Goal: Task Accomplishment & Management: Manage account settings

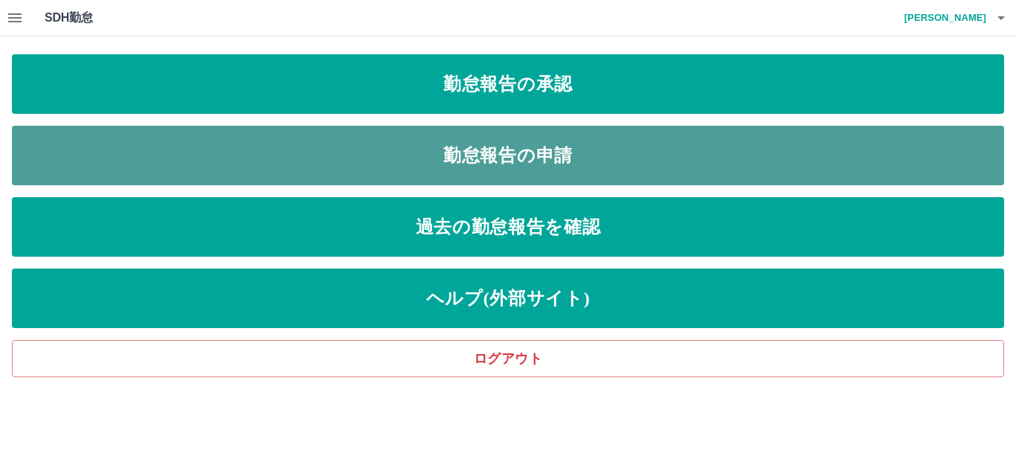
click at [498, 141] on link "勤怠報告の申請" at bounding box center [508, 156] width 992 height 60
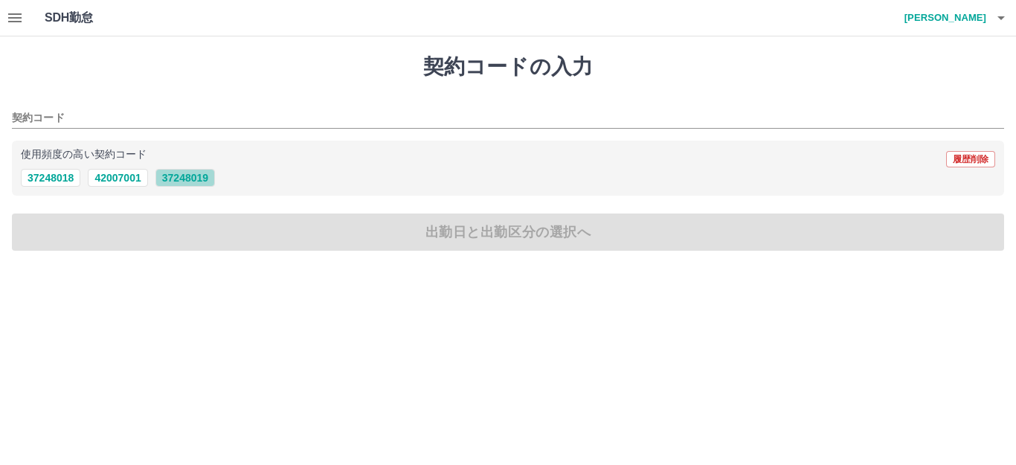
click at [200, 179] on button "37248019" at bounding box center [185, 178] width 60 height 18
type input "********"
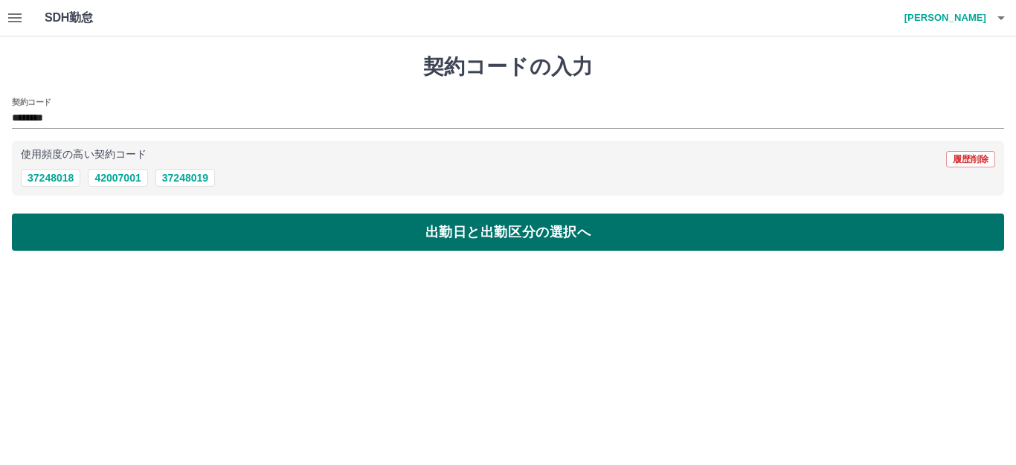
click at [372, 228] on button "出勤日と出勤区分の選択へ" at bounding box center [508, 231] width 992 height 37
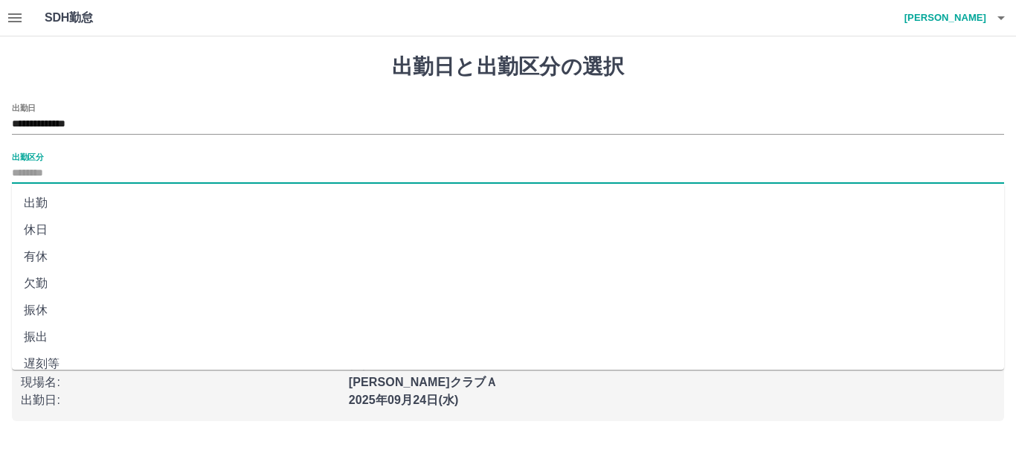
click at [54, 169] on input "出勤区分" at bounding box center [508, 173] width 992 height 19
click at [55, 206] on li "出勤" at bounding box center [508, 203] width 992 height 27
type input "**"
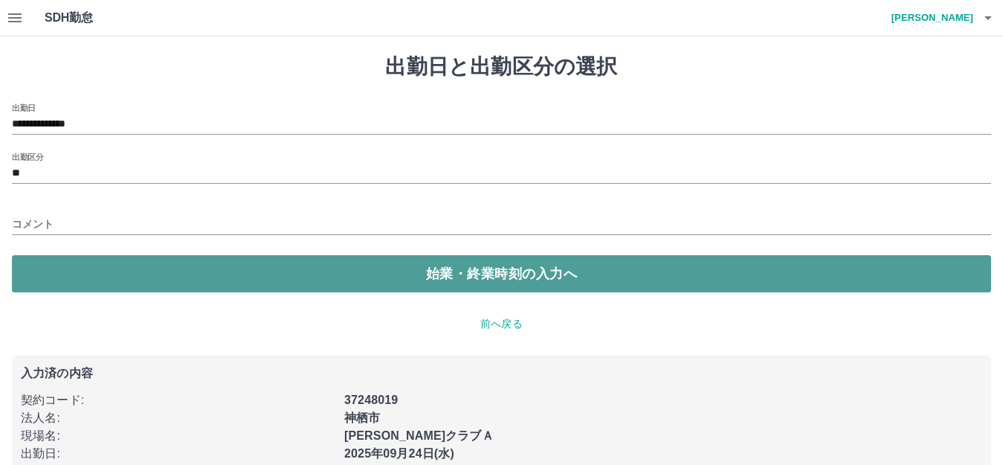
click at [501, 273] on button "始業・終業時刻の入力へ" at bounding box center [502, 273] width 980 height 37
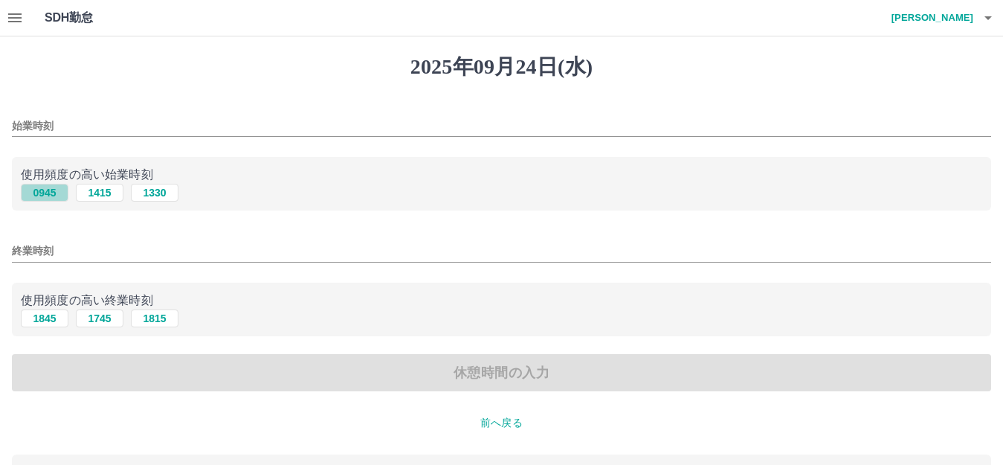
click at [48, 190] on button "0945" at bounding box center [45, 193] width 48 height 18
type input "****"
click at [47, 319] on button "1845" at bounding box center [45, 318] width 48 height 18
type input "****"
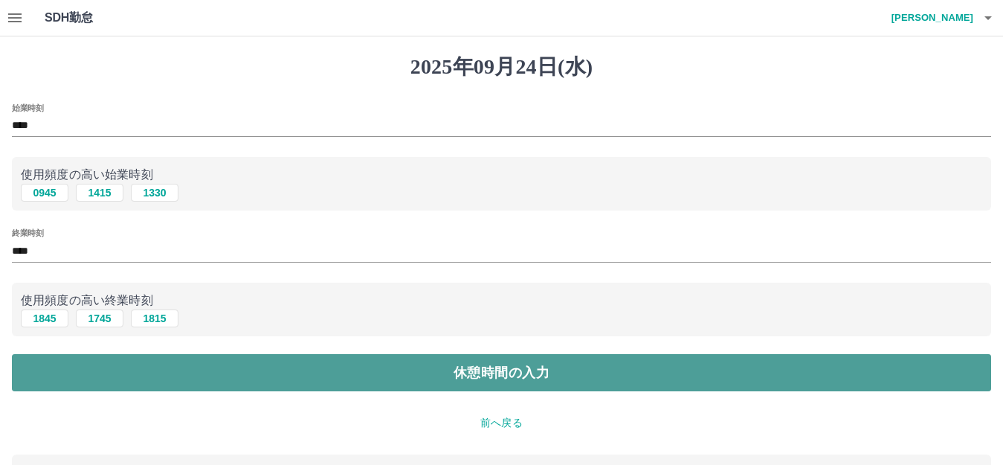
click at [373, 354] on button "休憩時間の入力" at bounding box center [502, 372] width 980 height 37
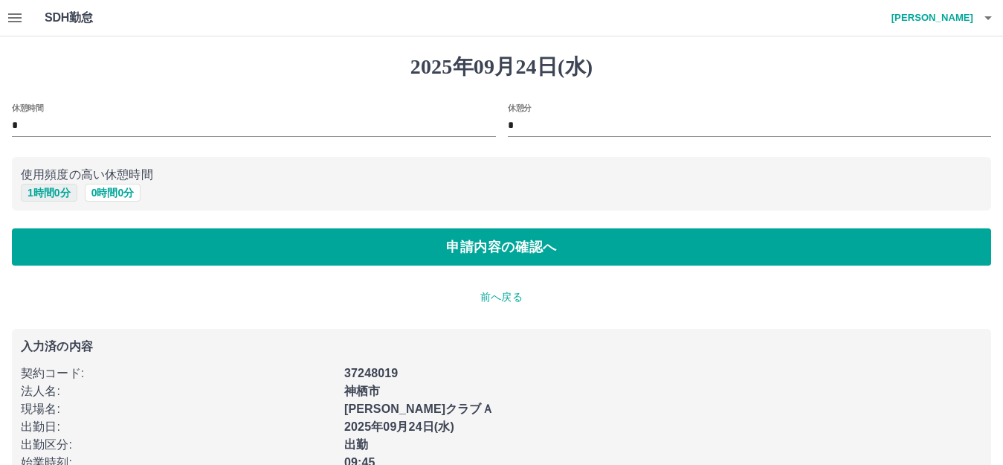
click at [49, 188] on button "1 時間 0 分" at bounding box center [49, 193] width 57 height 18
type input "*"
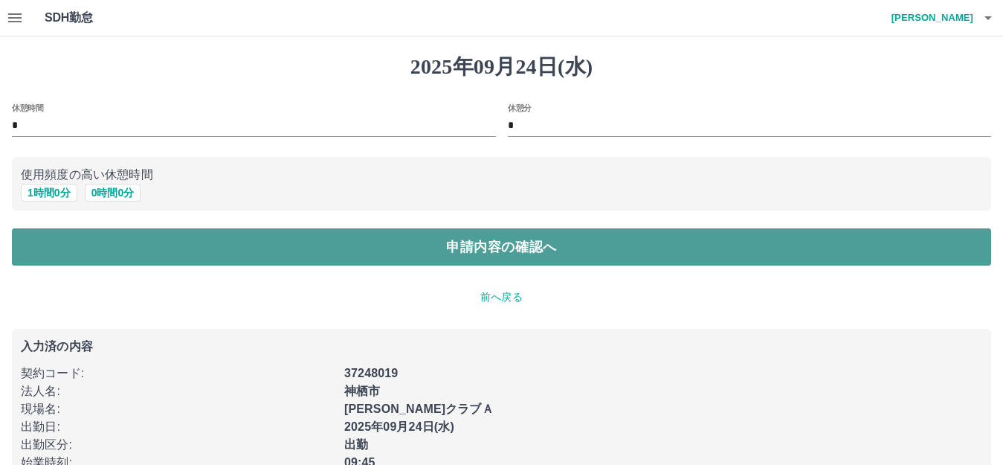
click at [501, 254] on button "申請内容の確認へ" at bounding box center [502, 246] width 980 height 37
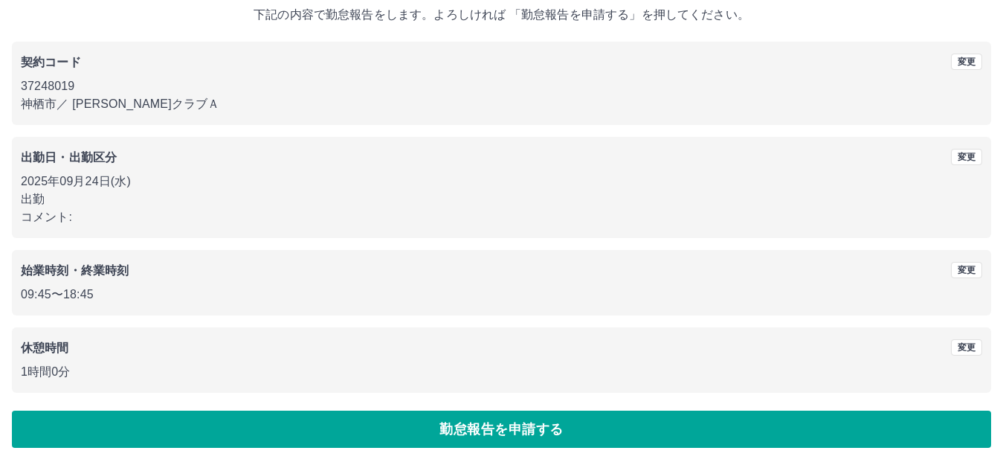
scroll to position [92, 0]
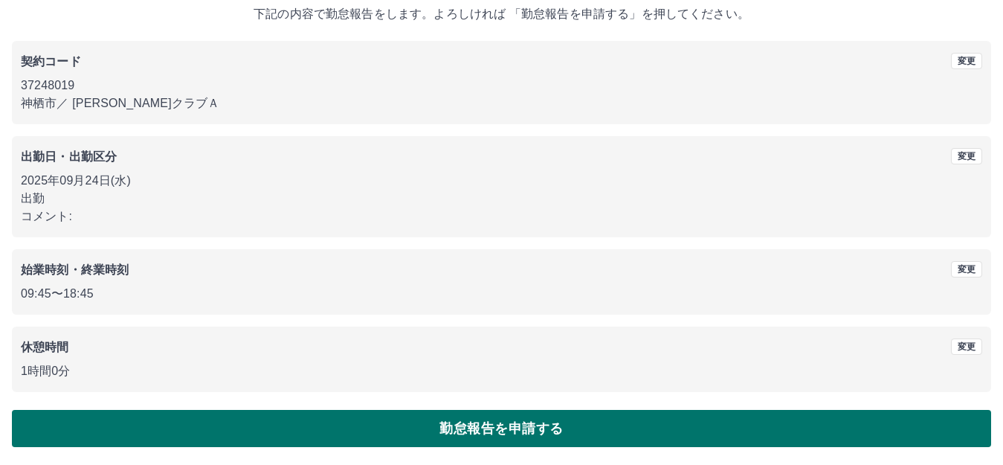
click at [413, 429] on button "勤怠報告を申請する" at bounding box center [502, 428] width 980 height 37
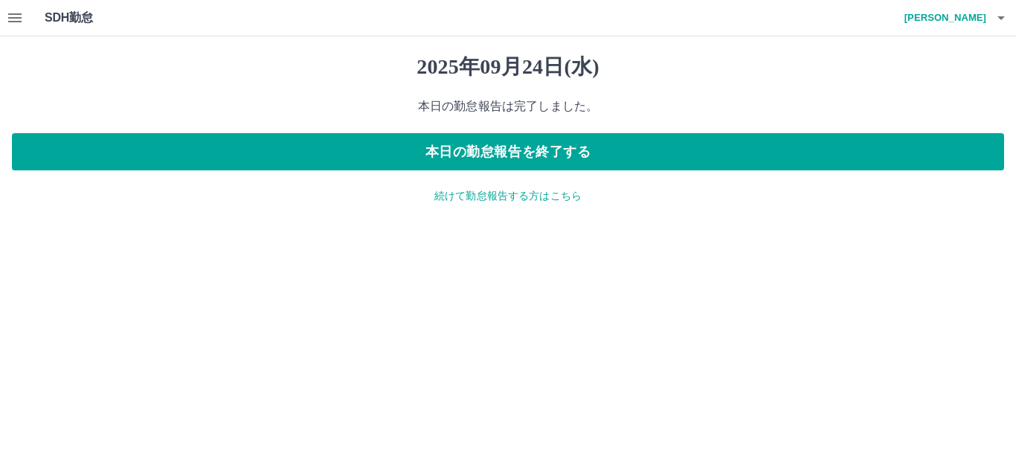
click at [465, 202] on p "続けて勤怠報告する方はこちら" at bounding box center [508, 196] width 992 height 16
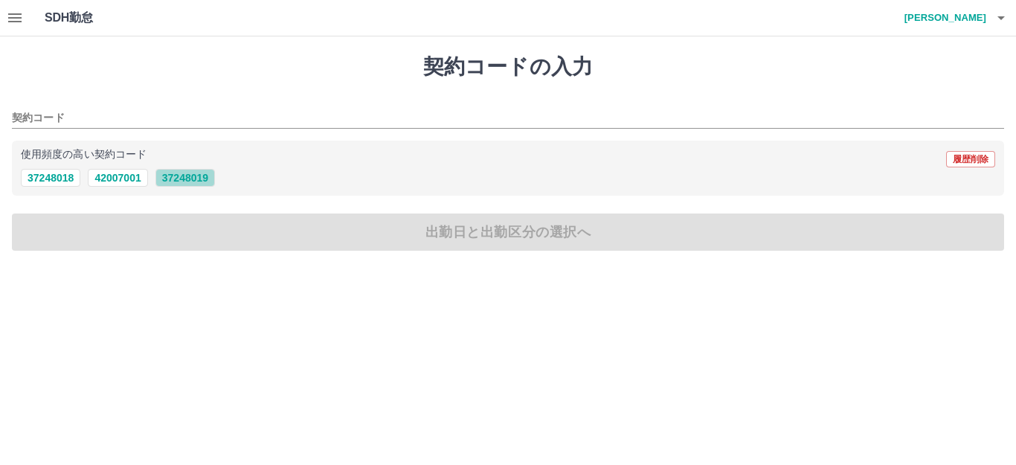
click at [190, 178] on button "37248019" at bounding box center [185, 178] width 60 height 18
type input "********"
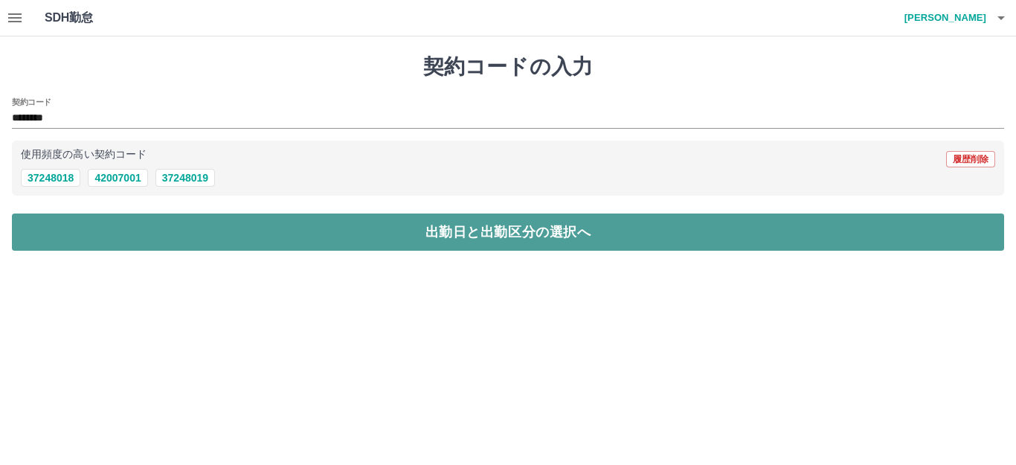
click at [317, 222] on button "出勤日と出勤区分の選択へ" at bounding box center [508, 231] width 992 height 37
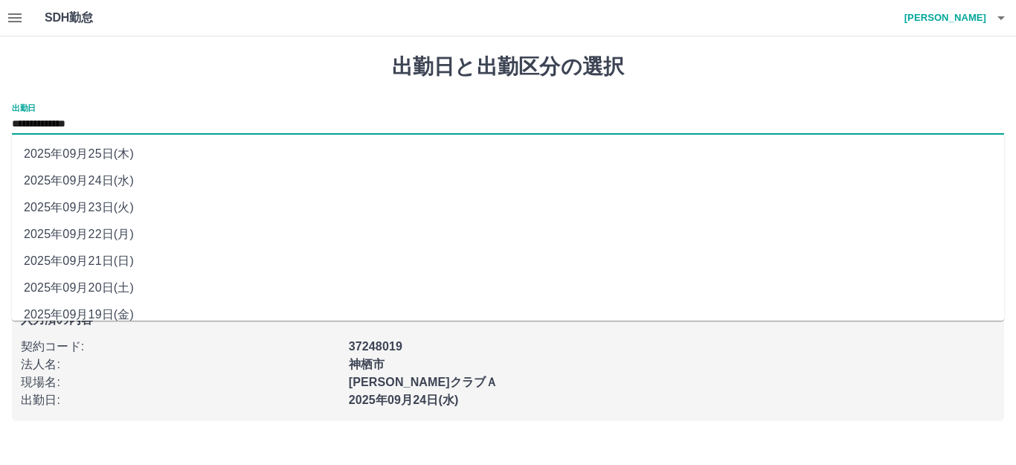
click at [112, 122] on input "**********" at bounding box center [508, 124] width 992 height 19
click at [91, 208] on li "2025年09月23日(火)" at bounding box center [508, 207] width 992 height 27
type input "**********"
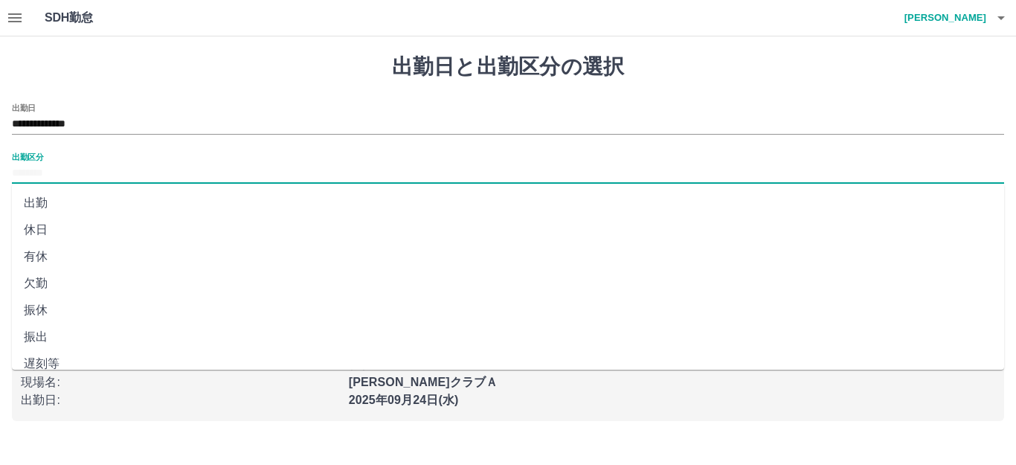
click at [54, 173] on input "出勤区分" at bounding box center [508, 173] width 992 height 19
click at [39, 232] on li "休日" at bounding box center [508, 229] width 992 height 27
type input "**"
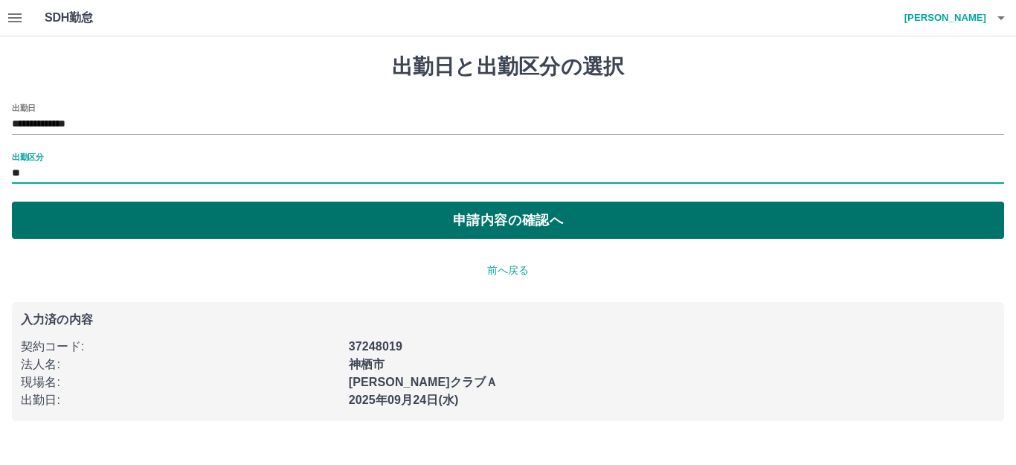
click at [490, 223] on button "申請内容の確認へ" at bounding box center [508, 220] width 992 height 37
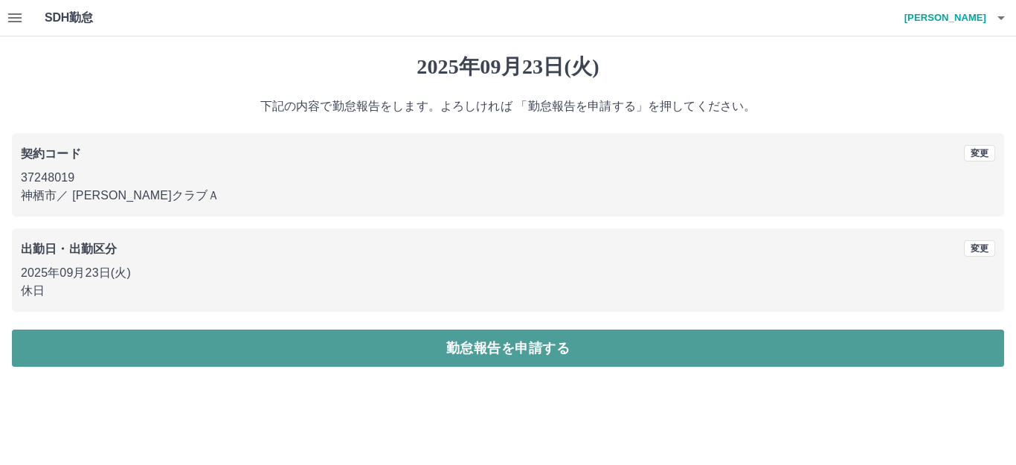
click at [394, 345] on button "勤怠報告を申請する" at bounding box center [508, 347] width 992 height 37
click at [517, 355] on button "勤怠報告を申請する" at bounding box center [508, 347] width 992 height 37
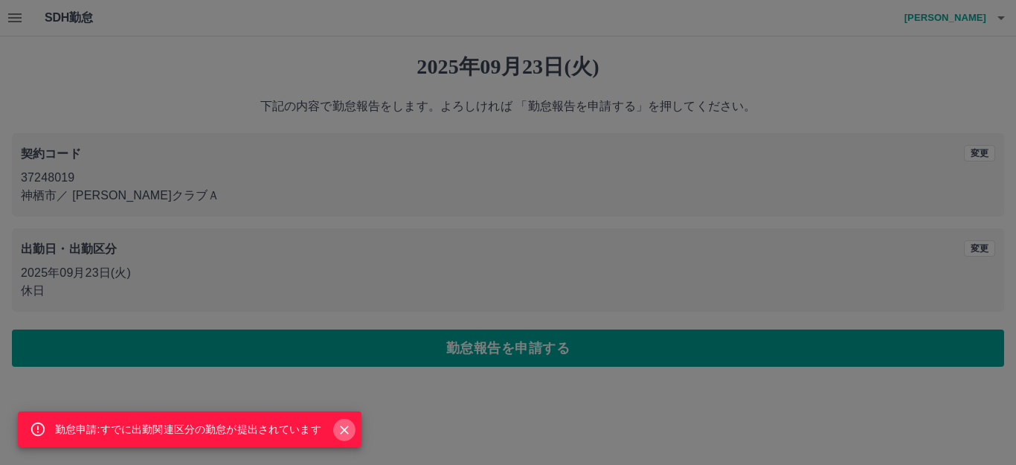
click at [340, 426] on icon "Close" at bounding box center [344, 429] width 15 height 15
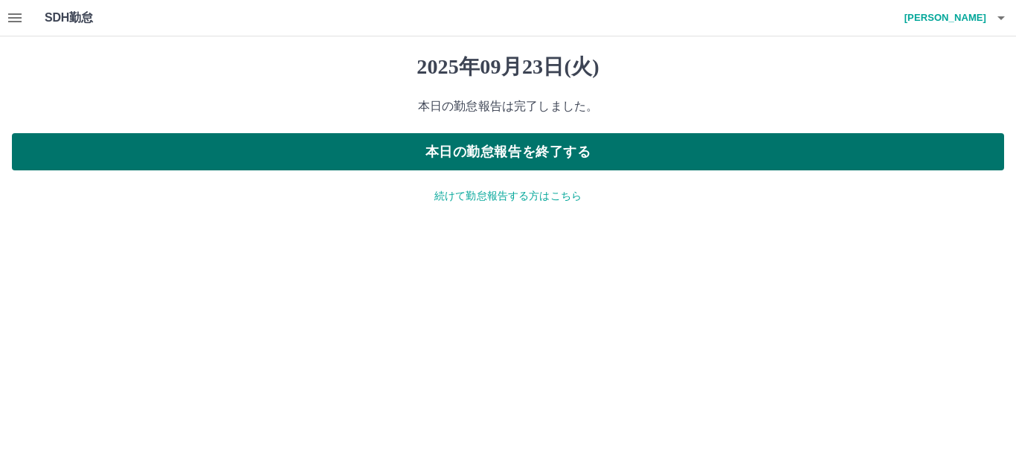
click at [525, 147] on button "本日の勤怠報告を終了する" at bounding box center [508, 151] width 992 height 37
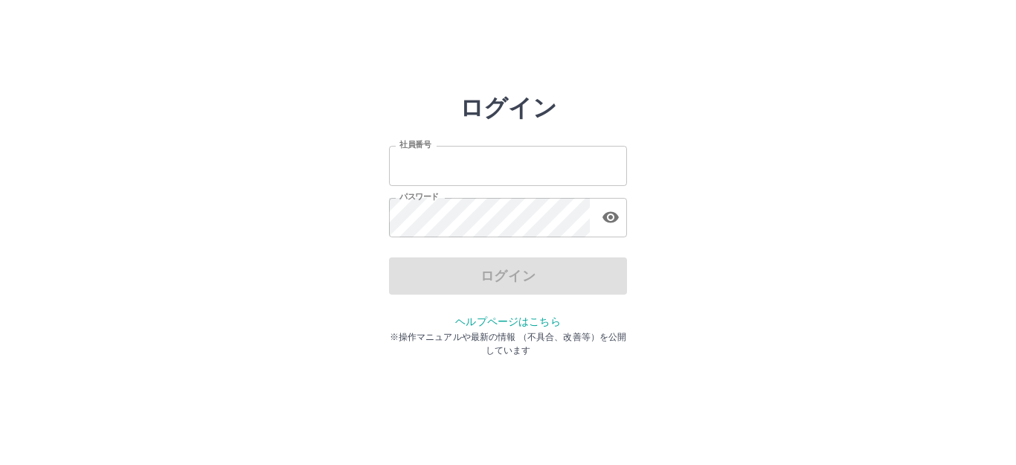
type input "*******"
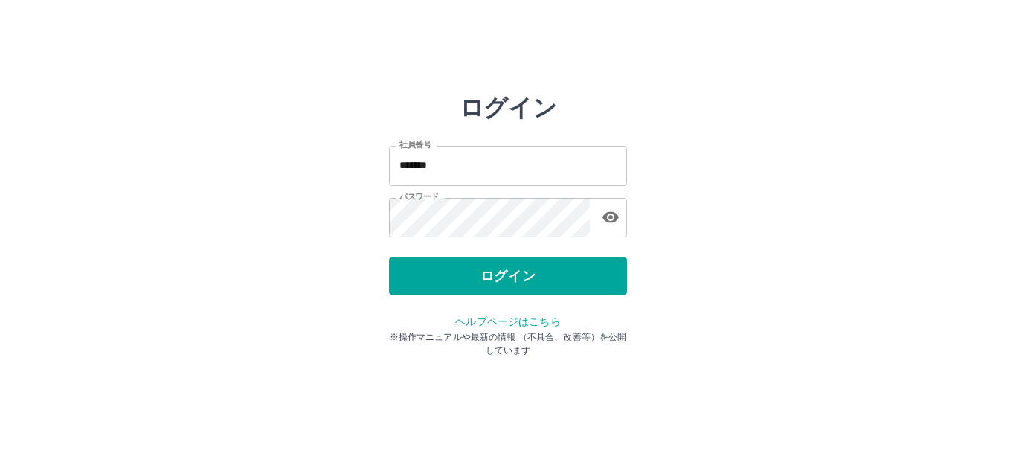
click at [489, 272] on div "ログイン" at bounding box center [508, 275] width 238 height 37
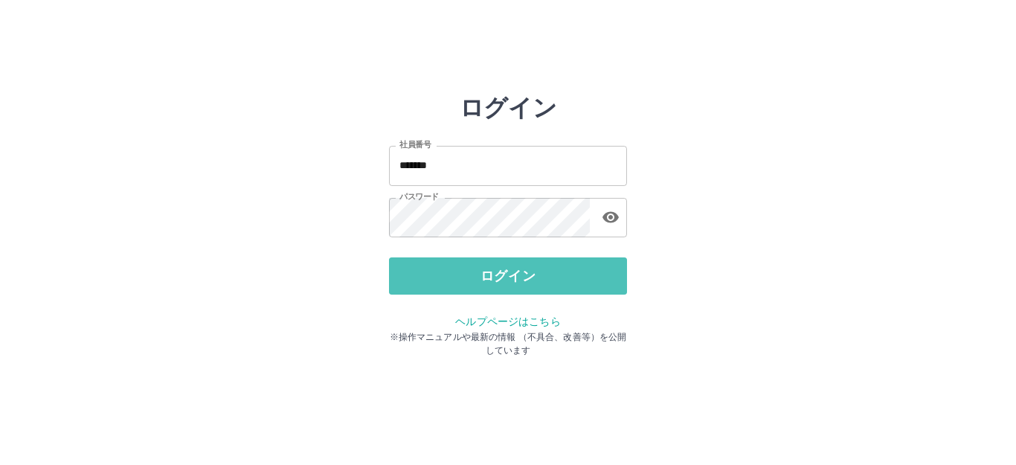
click at [489, 272] on button "ログイン" at bounding box center [508, 275] width 238 height 37
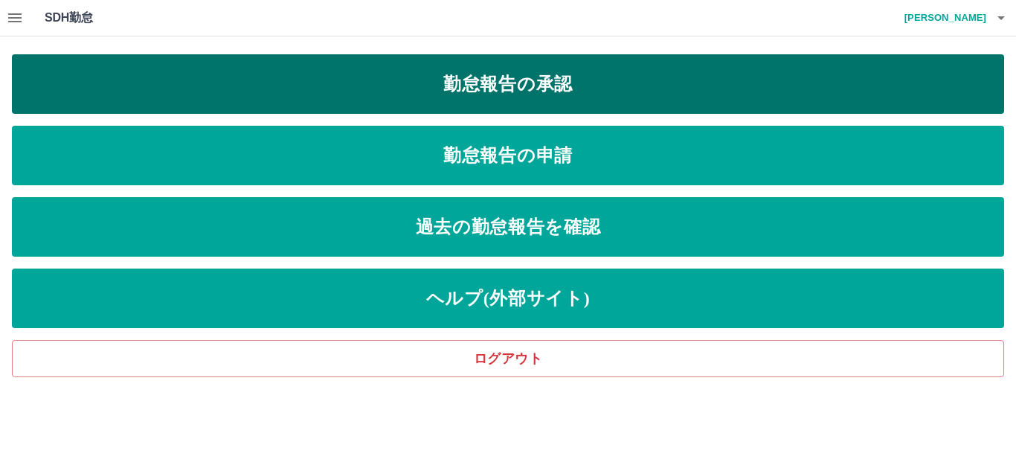
click at [499, 83] on link "勤怠報告の承認" at bounding box center [508, 84] width 992 height 60
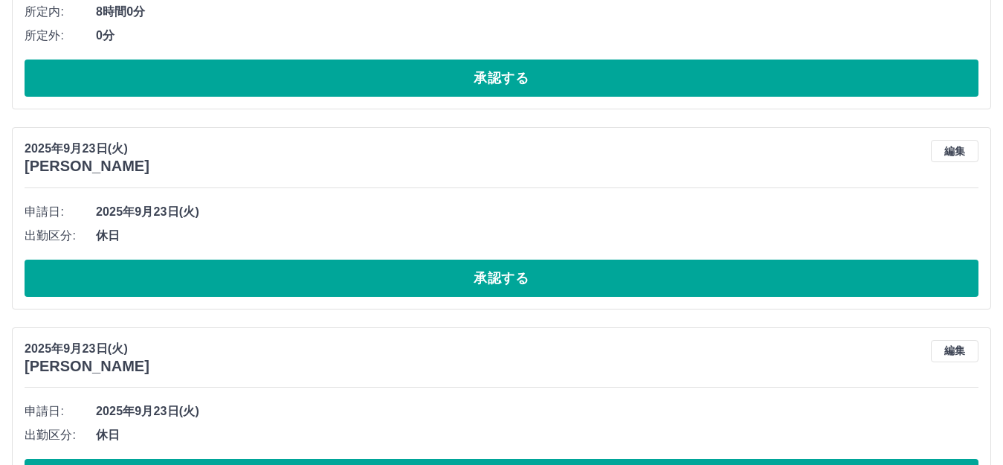
scroll to position [893, 0]
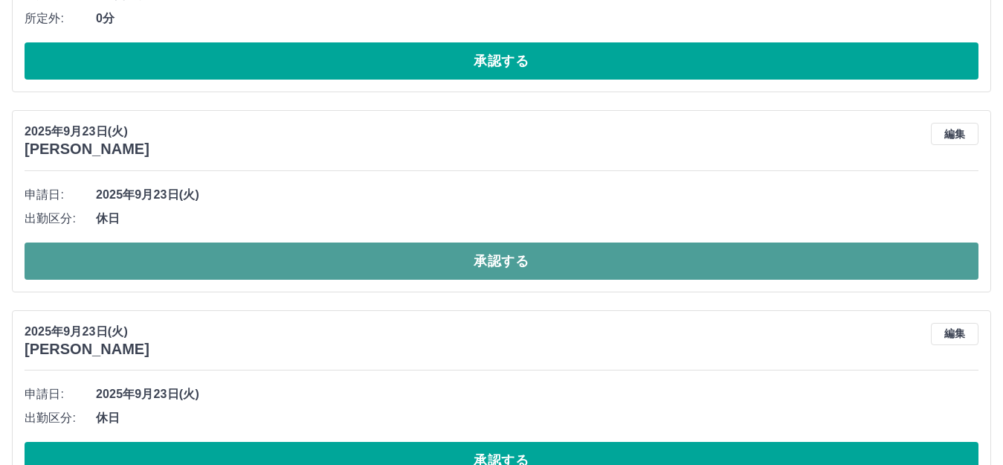
click at [498, 274] on button "承認する" at bounding box center [502, 260] width 954 height 37
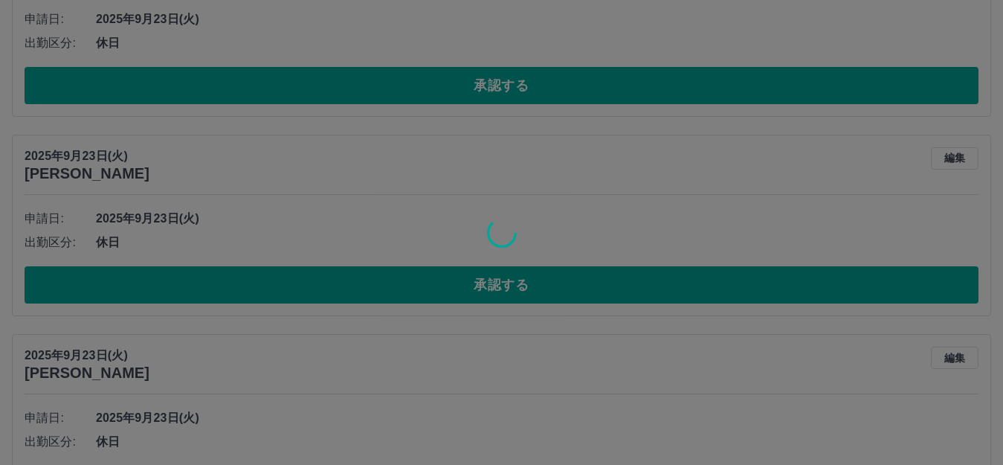
scroll to position [1091, 0]
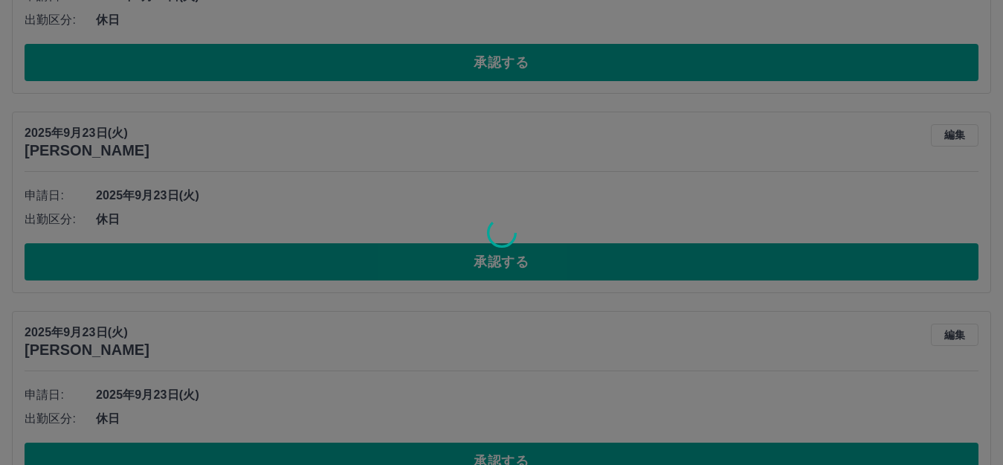
click at [453, 260] on div at bounding box center [501, 232] width 1003 height 465
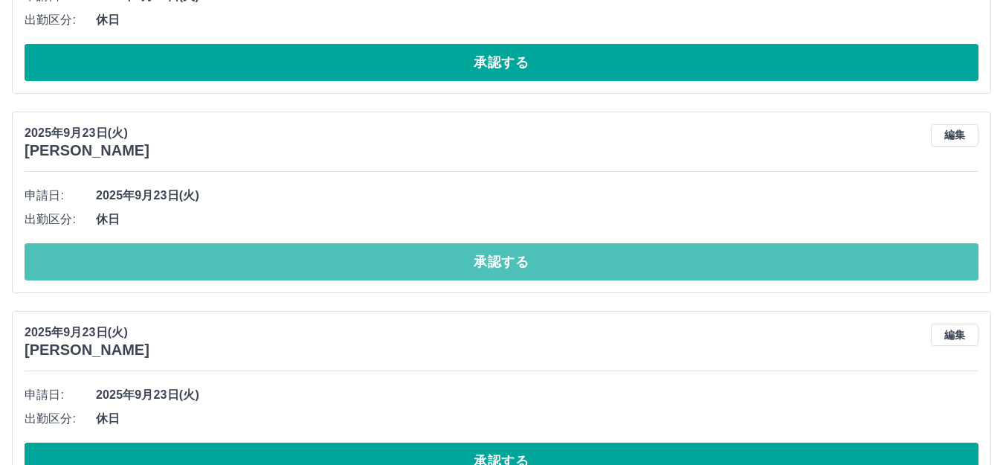
click at [453, 260] on button "承認する" at bounding box center [502, 261] width 954 height 37
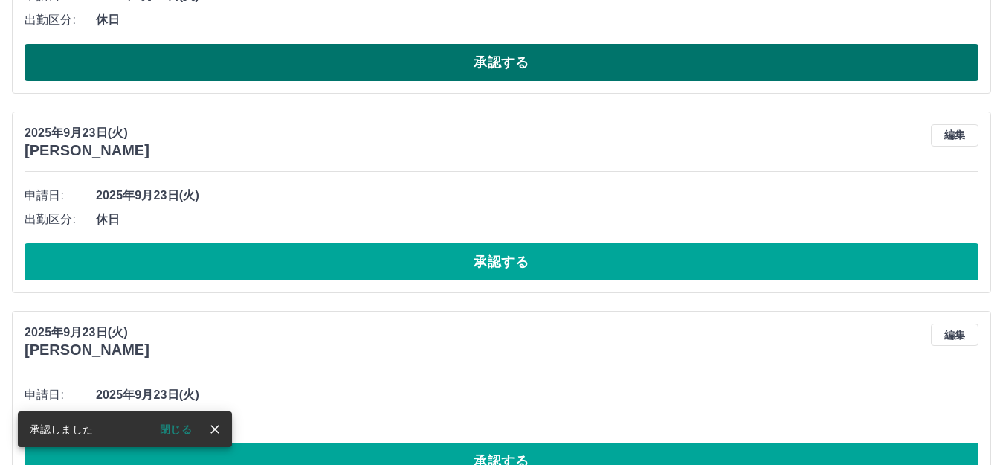
scroll to position [891, 0]
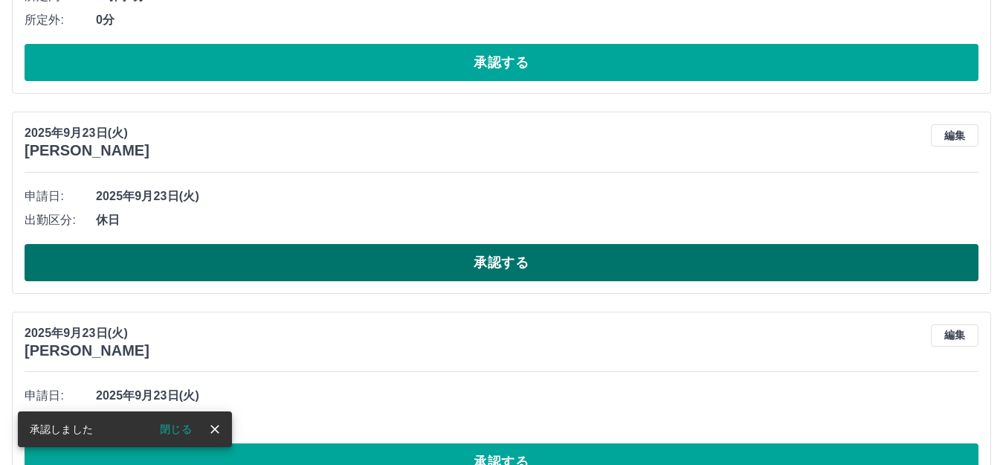
click at [454, 268] on button "承認する" at bounding box center [502, 262] width 954 height 37
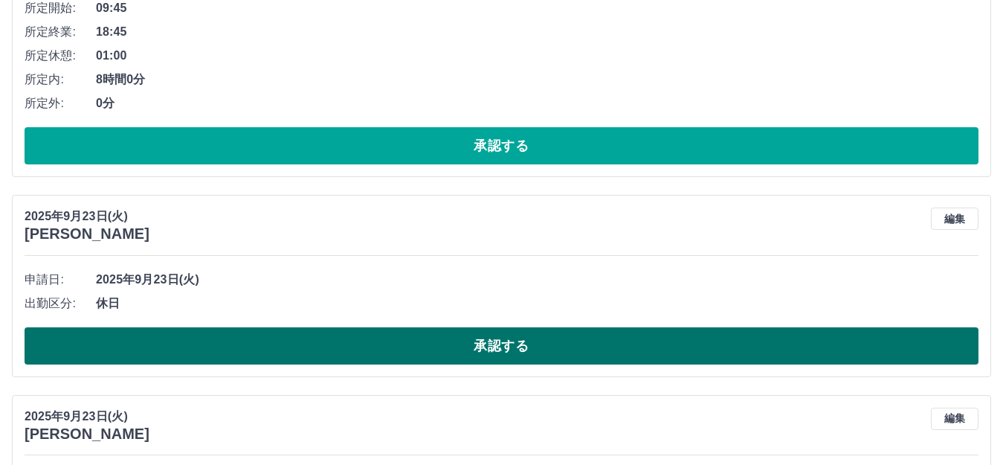
scroll to position [841, 0]
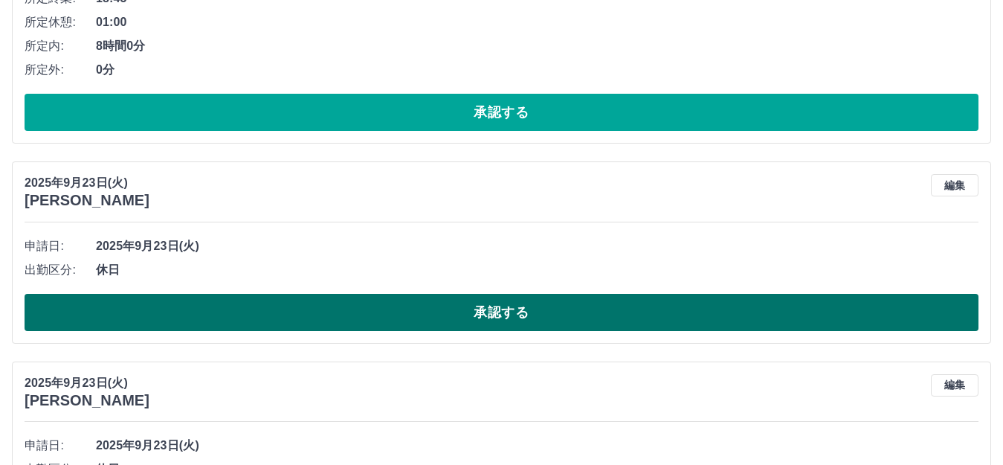
click at [445, 321] on button "承認する" at bounding box center [502, 312] width 954 height 37
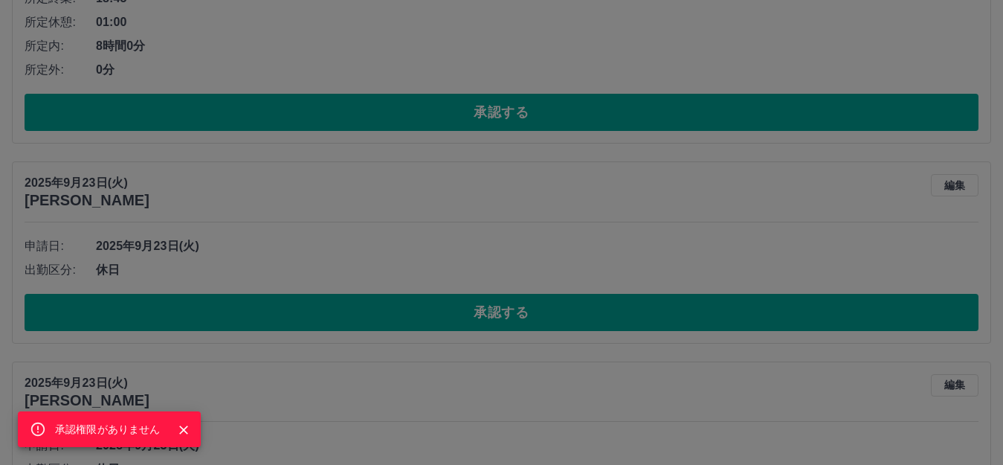
click at [481, 307] on div "承認権限がありません" at bounding box center [501, 232] width 1003 height 465
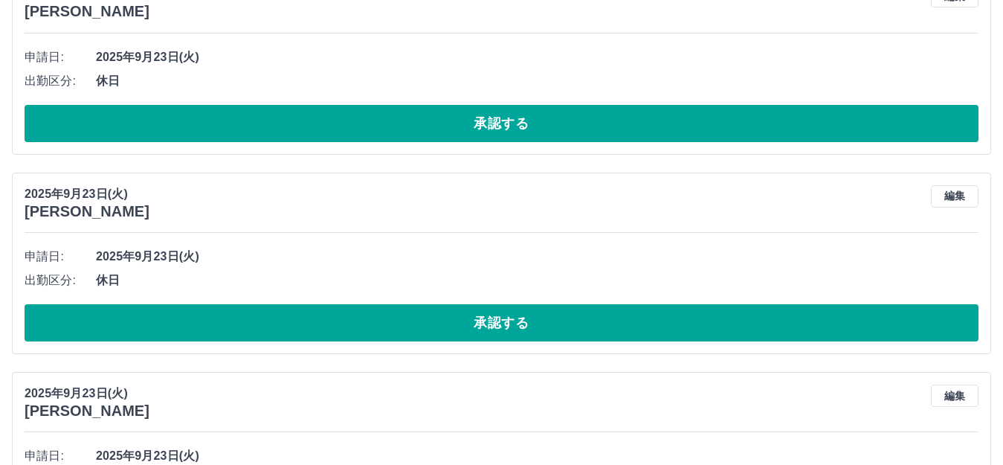
scroll to position [1040, 0]
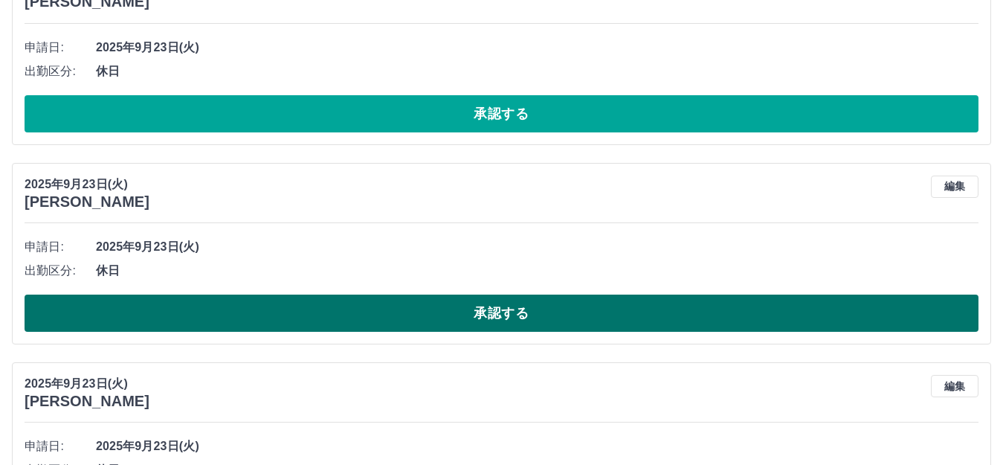
click at [487, 300] on button "承認する" at bounding box center [502, 313] width 954 height 37
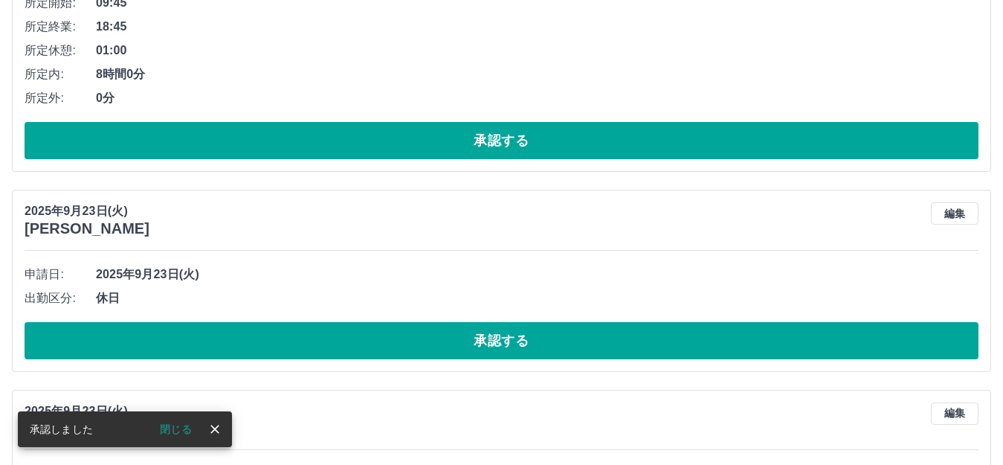
scroll to position [838, 0]
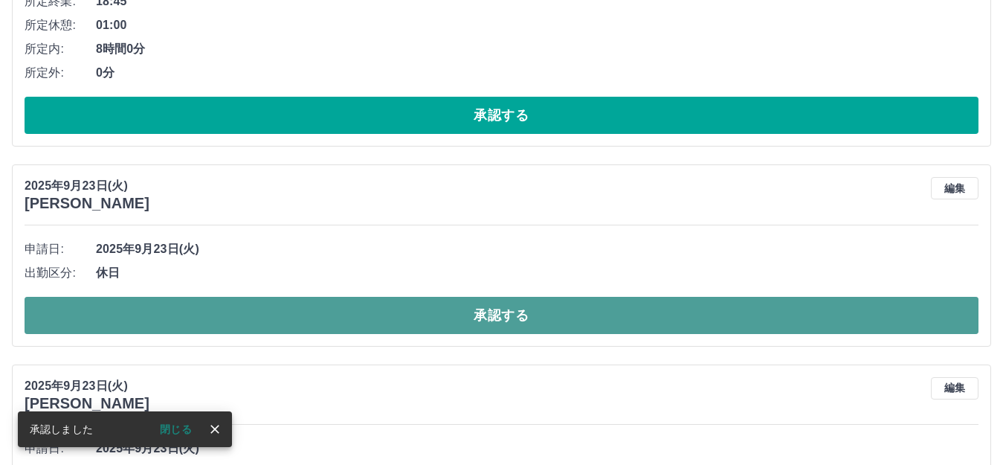
click at [457, 322] on button "承認する" at bounding box center [502, 315] width 954 height 37
click at [472, 324] on button "承認する" at bounding box center [502, 315] width 954 height 37
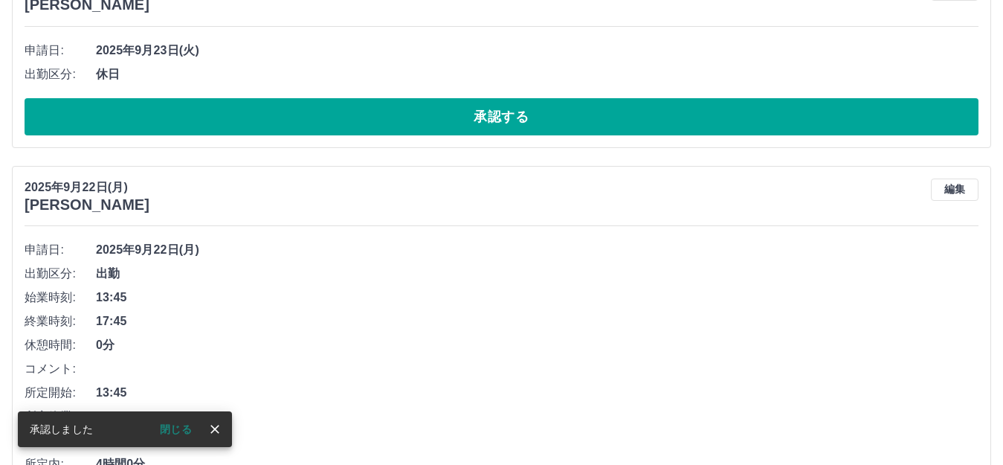
scroll to position [837, 0]
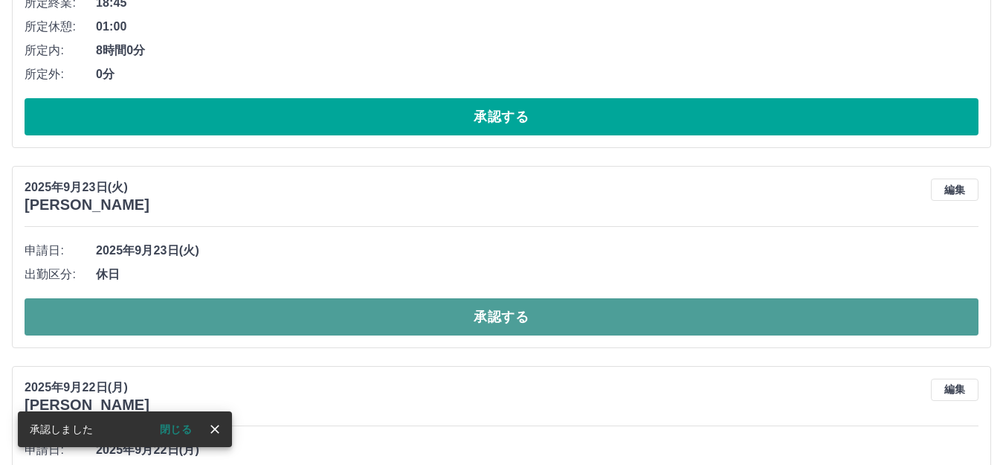
click at [480, 322] on button "承認する" at bounding box center [502, 316] width 954 height 37
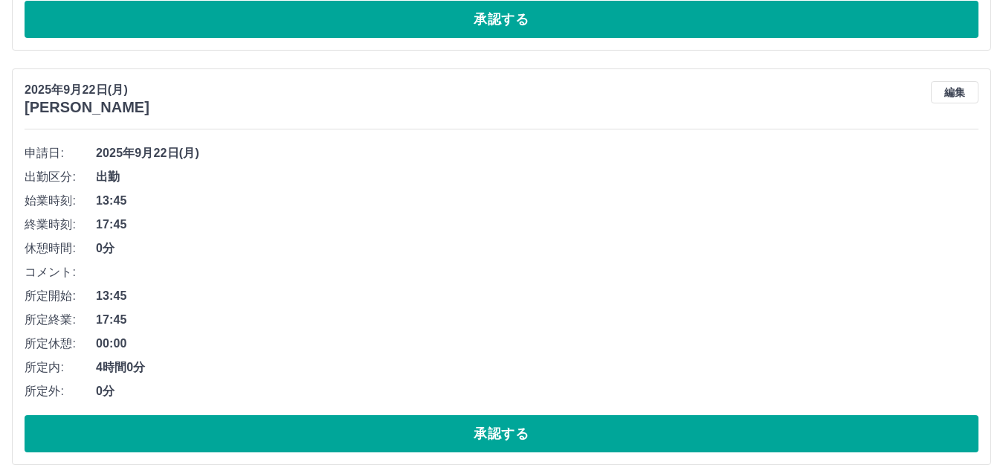
scroll to position [936, 0]
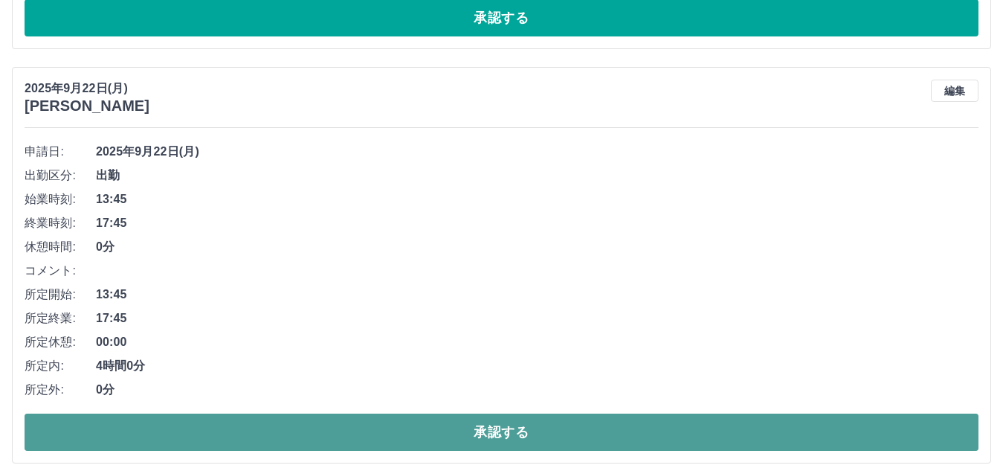
click at [489, 430] on button "承認する" at bounding box center [502, 432] width 954 height 37
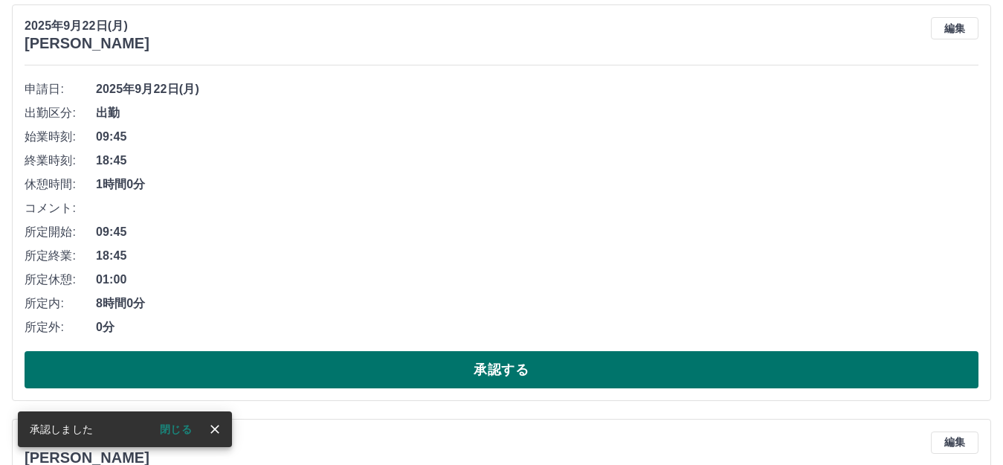
scroll to position [986, 0]
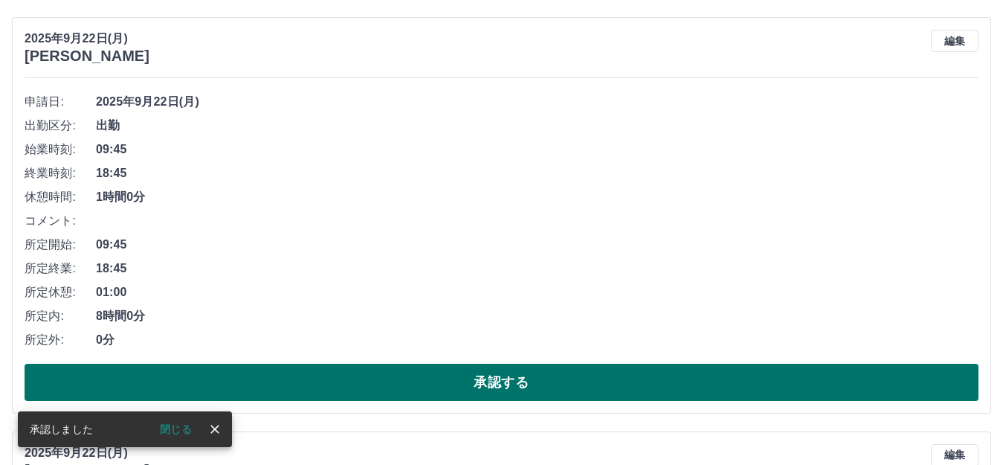
click at [483, 384] on button "承認する" at bounding box center [502, 382] width 954 height 37
click at [478, 370] on button "承認する" at bounding box center [502, 382] width 954 height 37
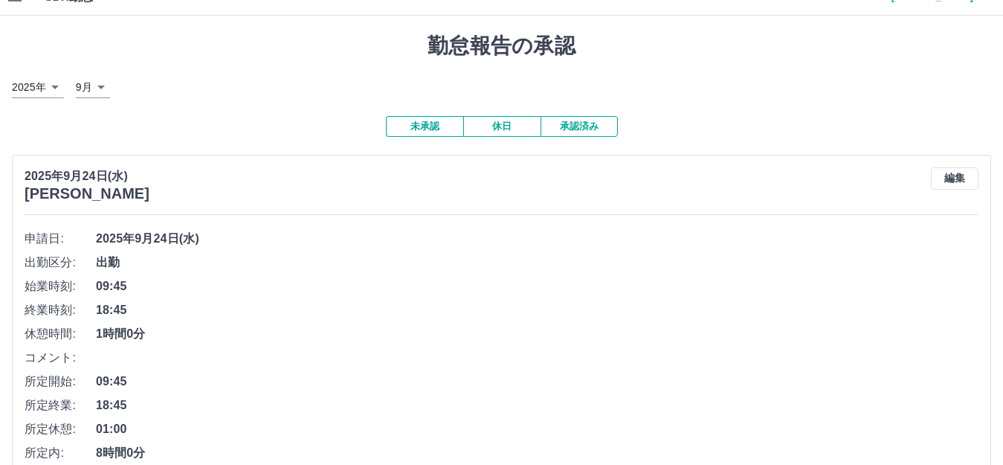
scroll to position [0, 0]
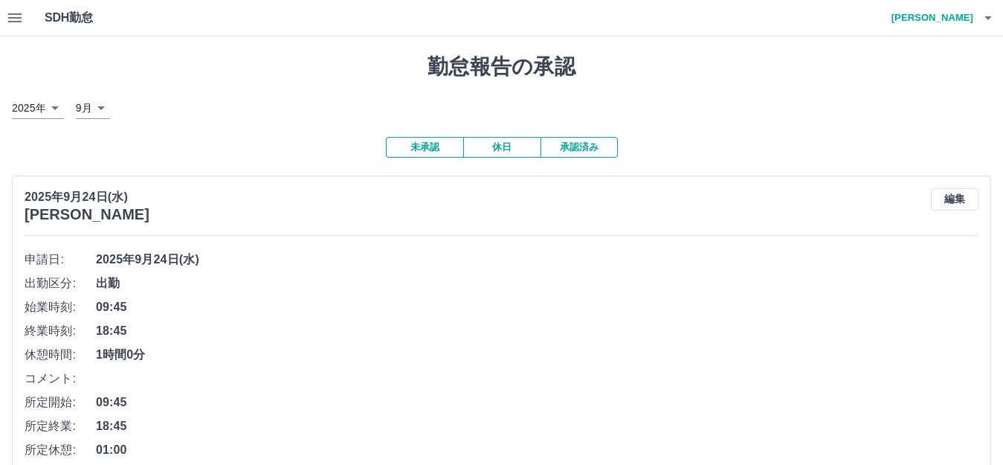
click at [582, 141] on button "承認済み" at bounding box center [579, 147] width 77 height 21
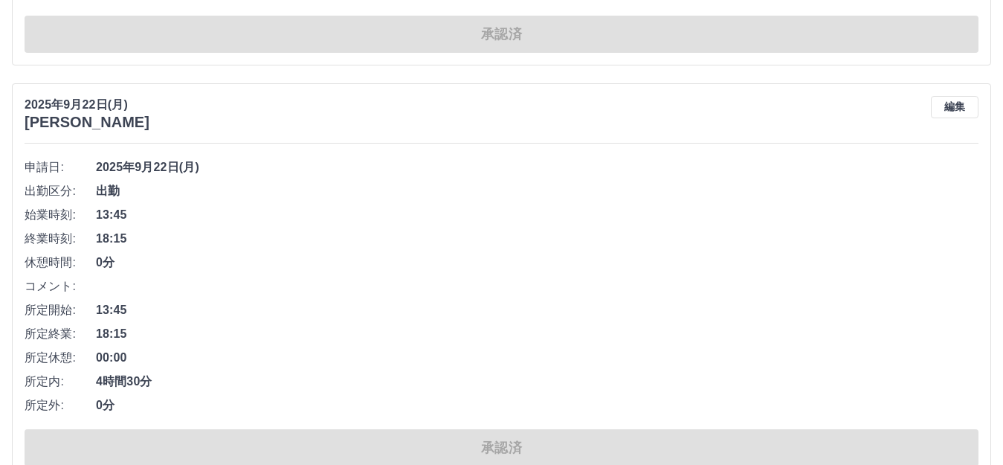
scroll to position [3520, 0]
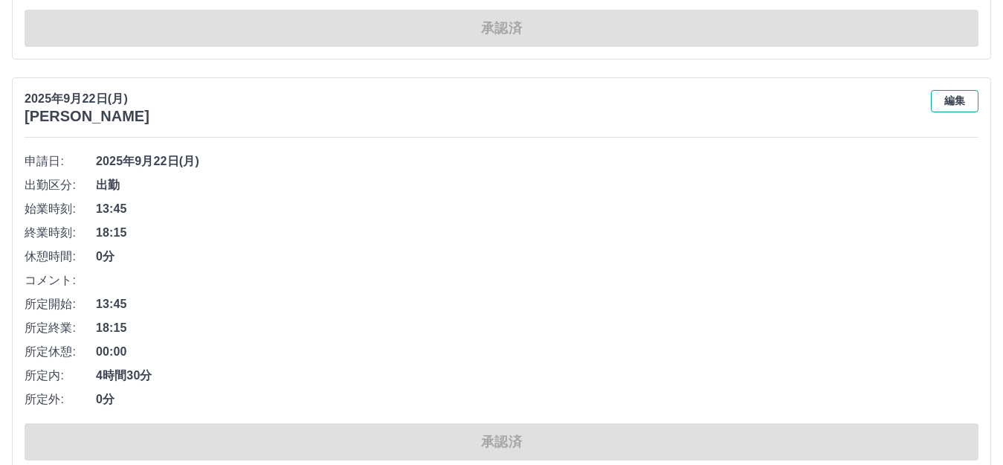
click at [959, 102] on button "編集" at bounding box center [955, 101] width 48 height 22
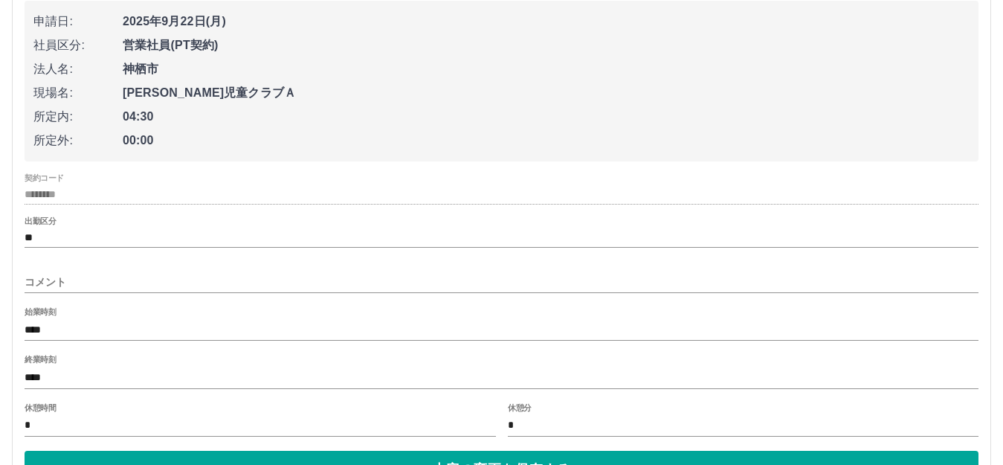
scroll to position [3719, 0]
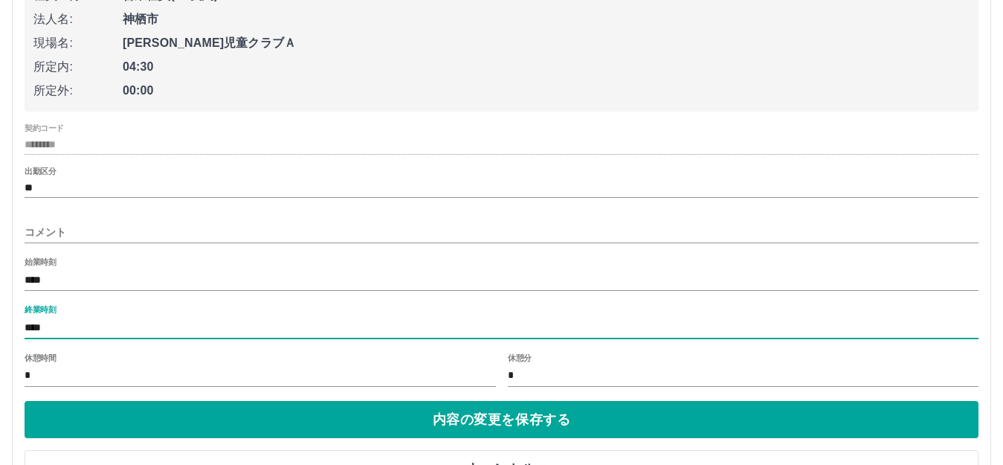
click at [48, 329] on input "****" at bounding box center [502, 328] width 954 height 22
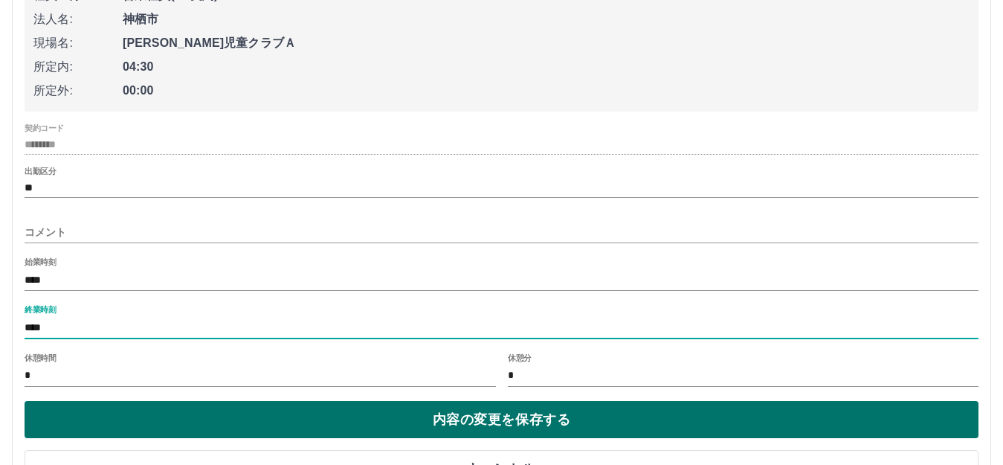
type input "****"
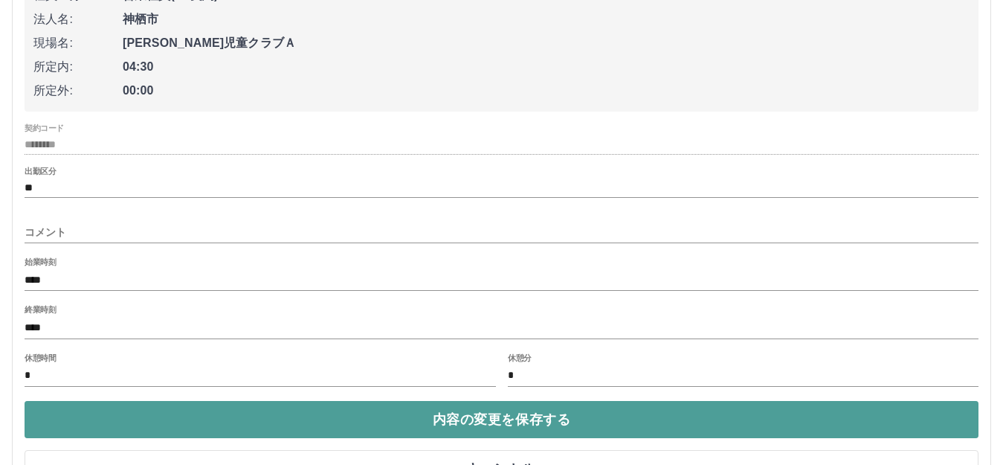
click at [521, 417] on button "内容の変更を保存する" at bounding box center [502, 419] width 954 height 37
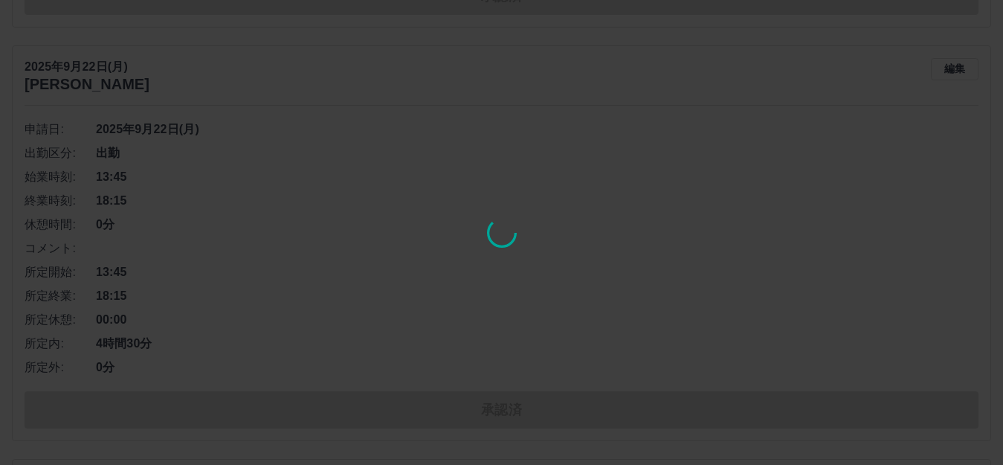
scroll to position [3570, 0]
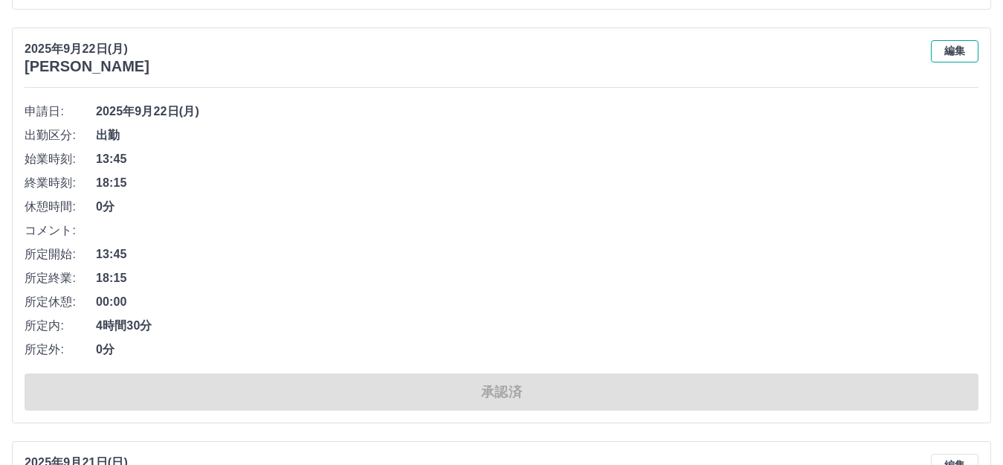
click at [952, 42] on button "編集" at bounding box center [955, 51] width 48 height 22
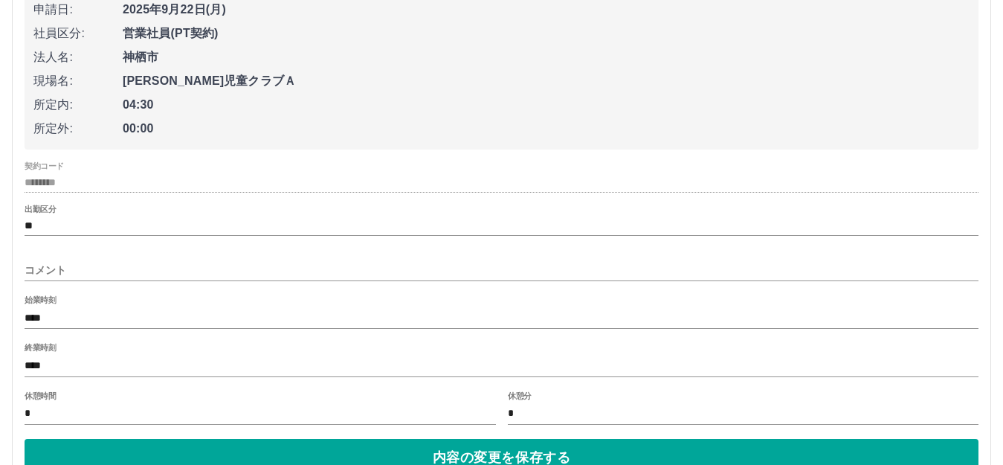
scroll to position [3719, 0]
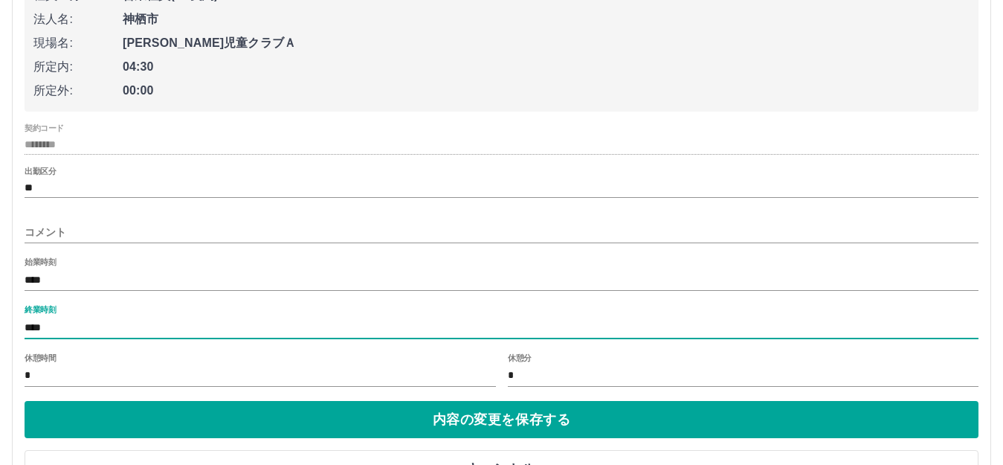
click at [51, 329] on input "****" at bounding box center [502, 328] width 954 height 22
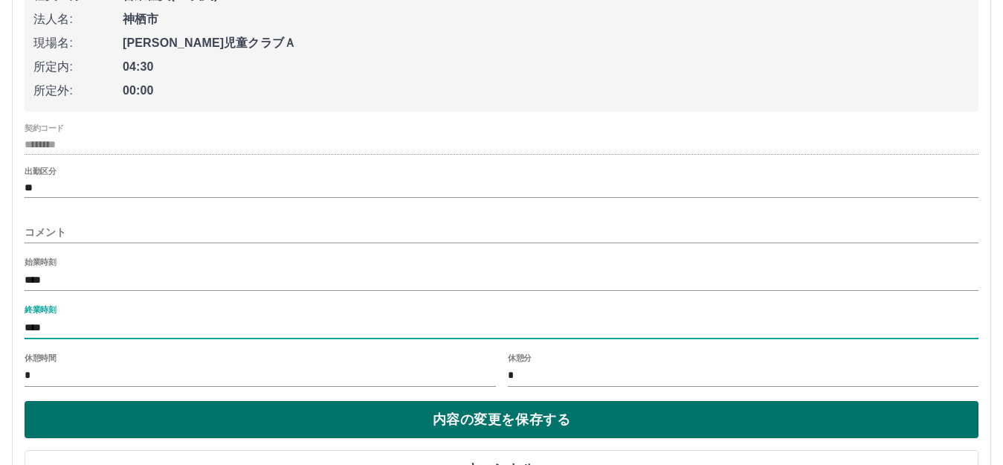
type input "****"
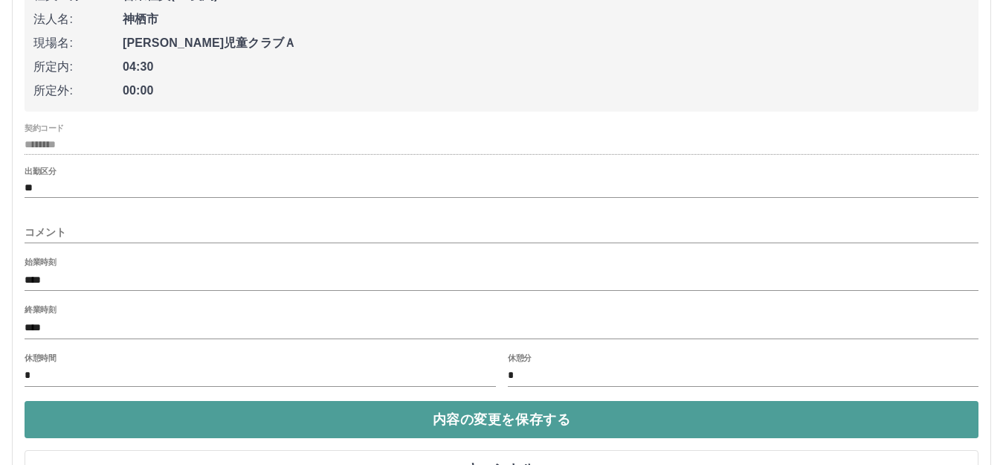
click at [494, 420] on button "内容の変更を保存する" at bounding box center [502, 419] width 954 height 37
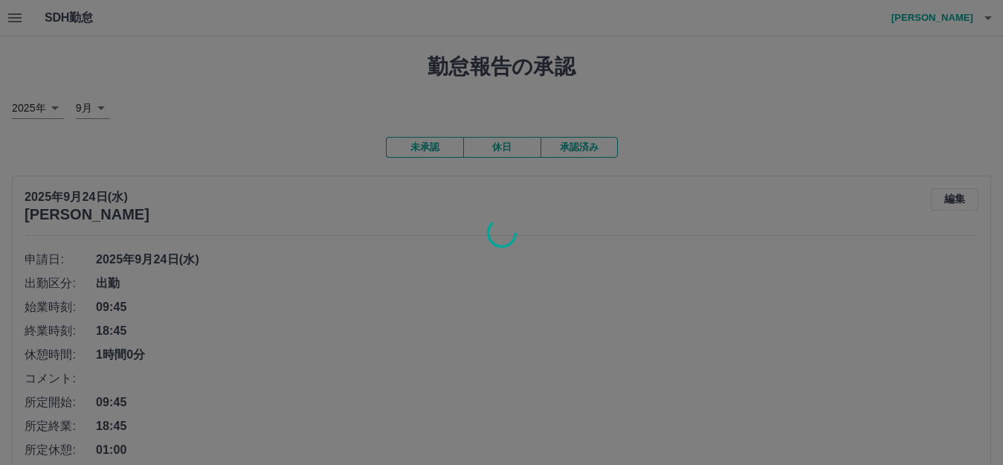
click at [424, 152] on div at bounding box center [501, 232] width 1003 height 465
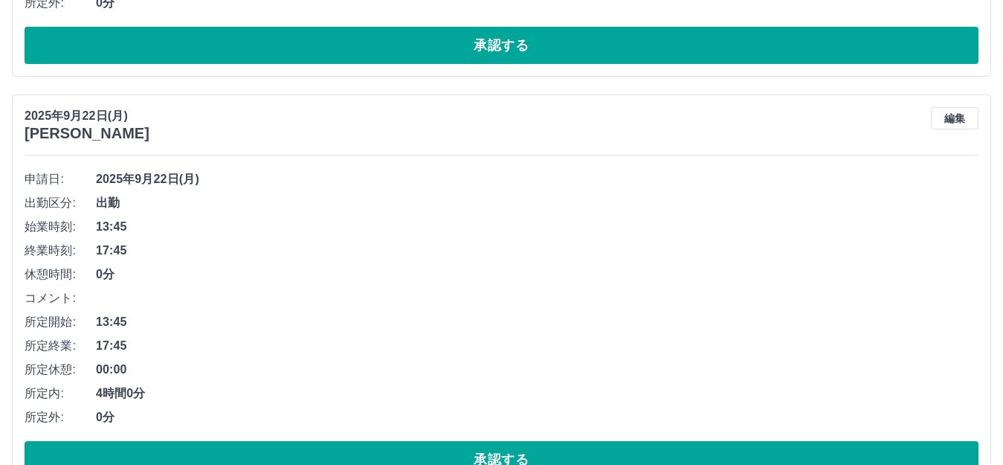
scroll to position [942, 0]
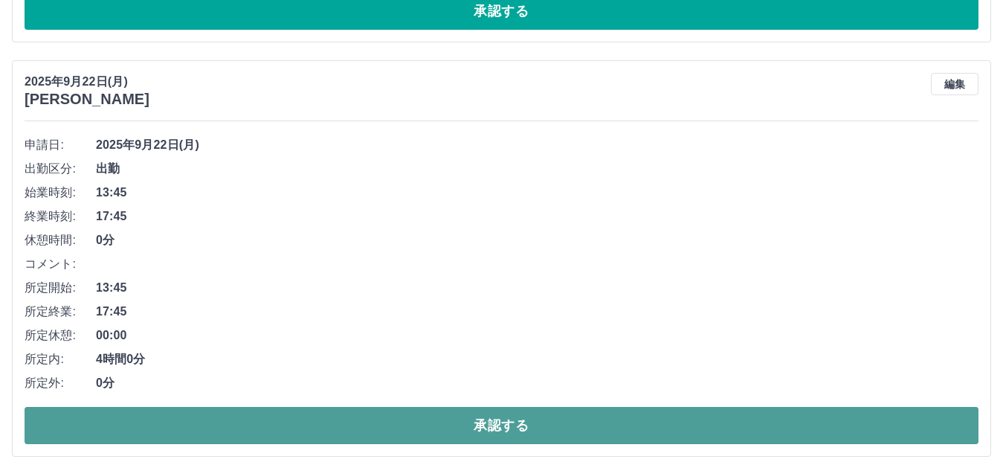
click at [458, 428] on button "承認する" at bounding box center [502, 425] width 954 height 37
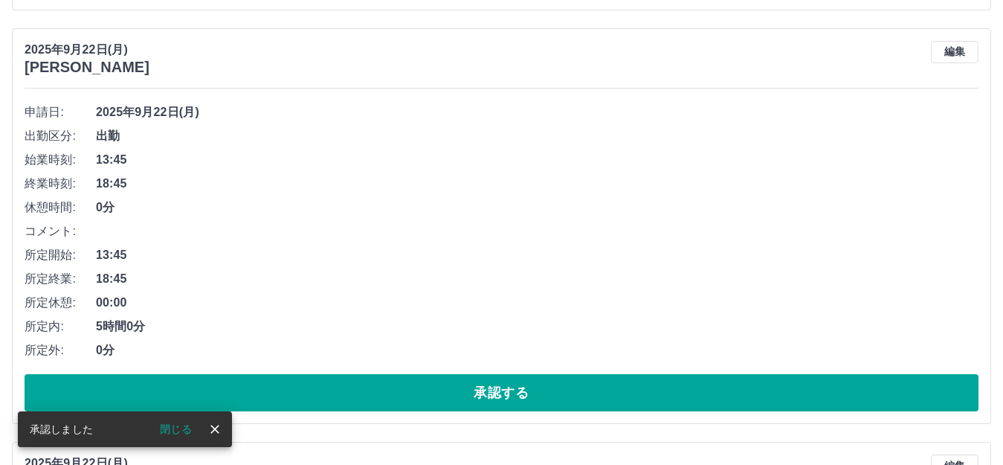
scroll to position [974, 0]
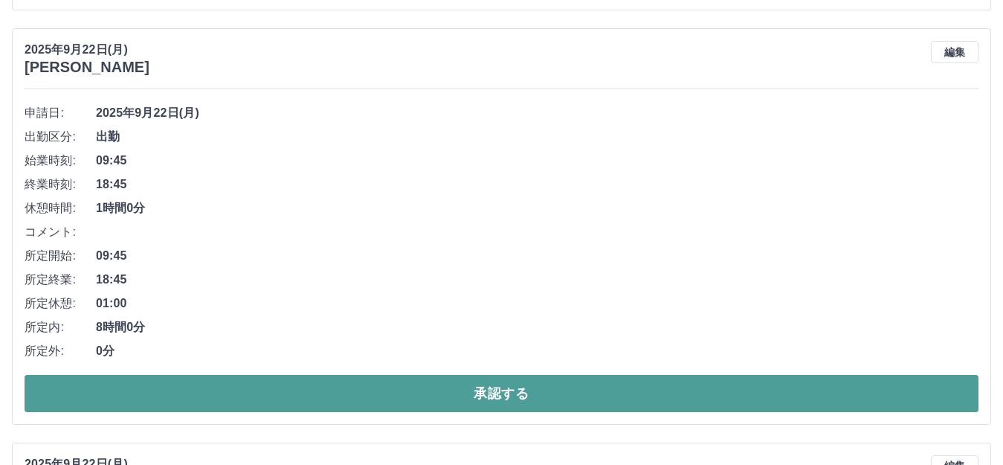
click at [452, 395] on button "承認する" at bounding box center [502, 393] width 954 height 37
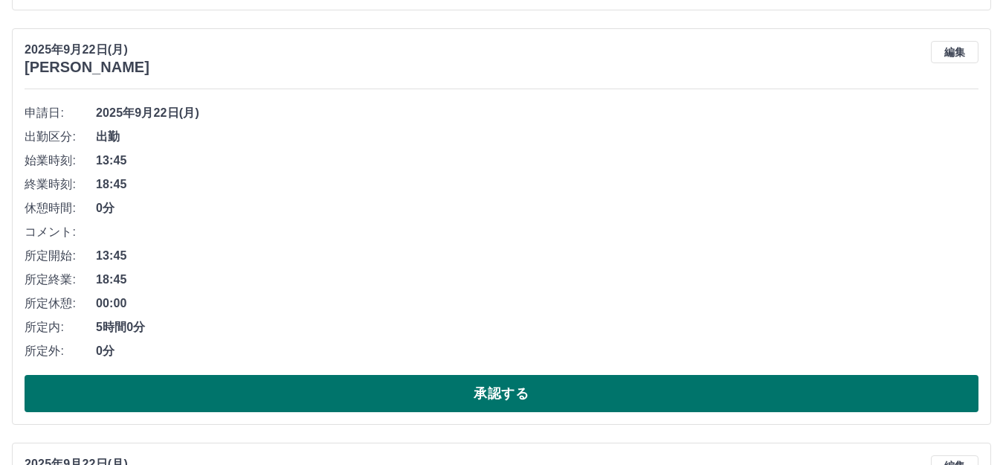
click at [504, 393] on button "承認する" at bounding box center [502, 393] width 954 height 37
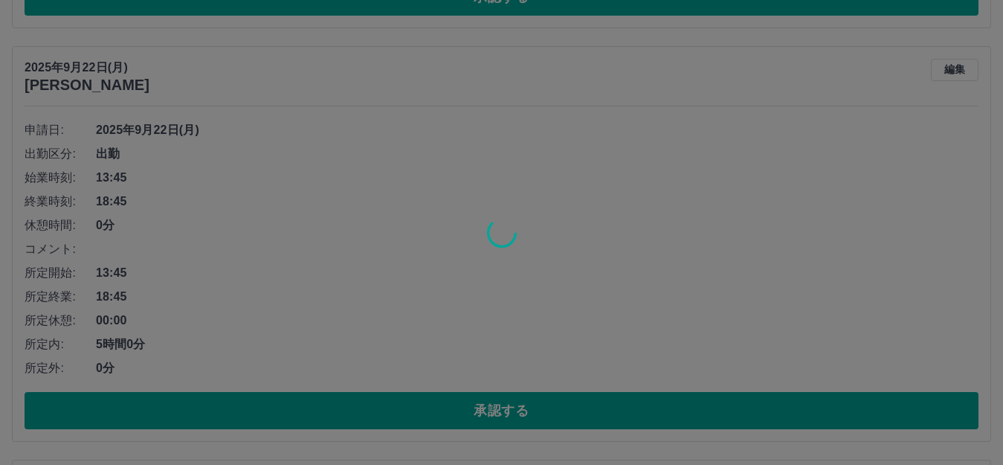
scroll to position [957, 0]
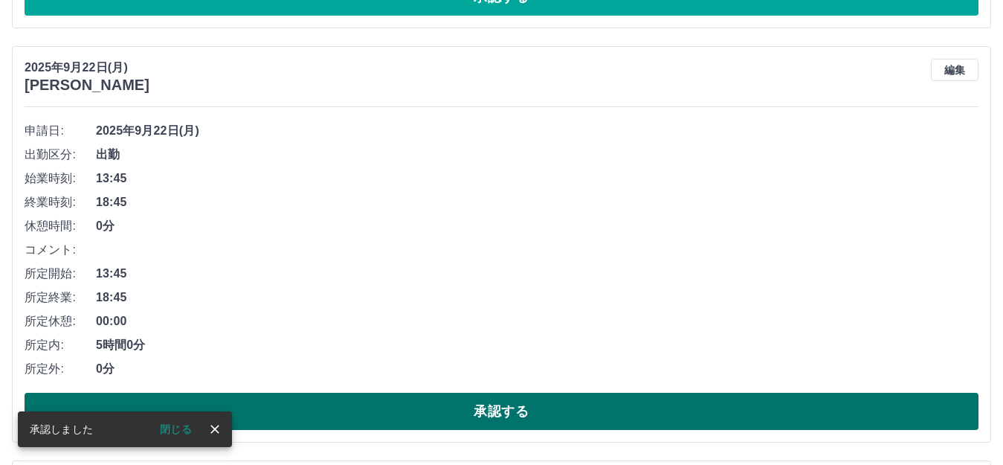
click at [512, 407] on button "承認する" at bounding box center [502, 411] width 954 height 37
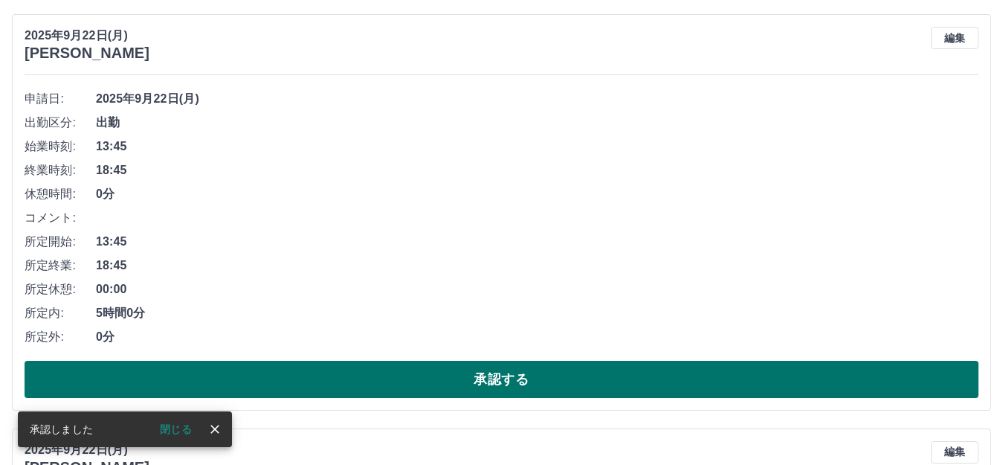
scroll to position [1006, 0]
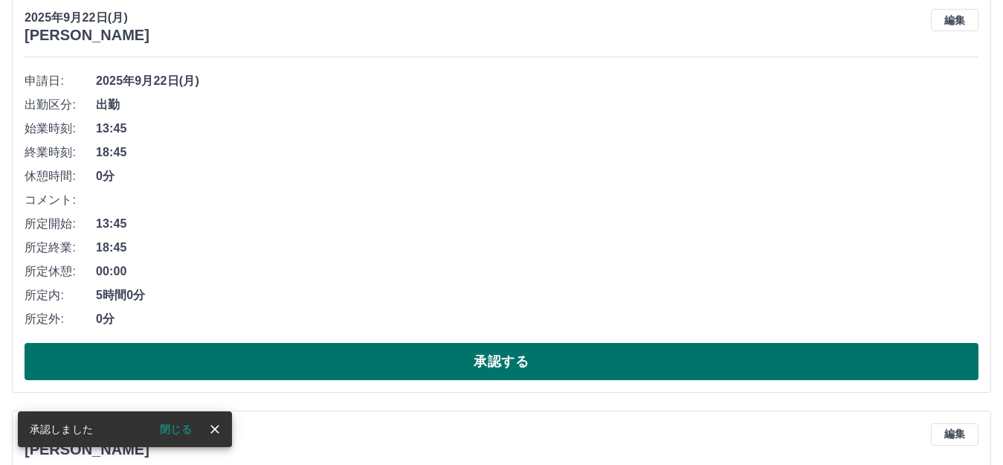
click at [478, 351] on button "承認する" at bounding box center [502, 361] width 954 height 37
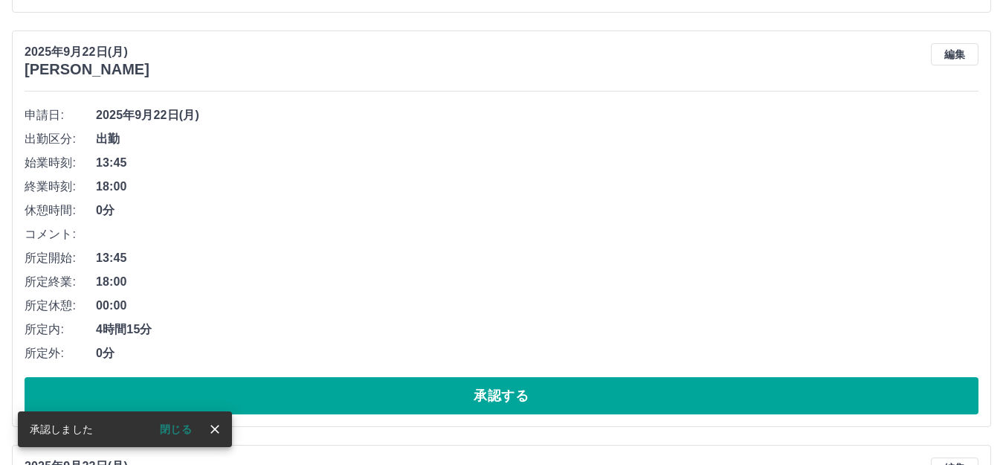
scroll to position [988, 0]
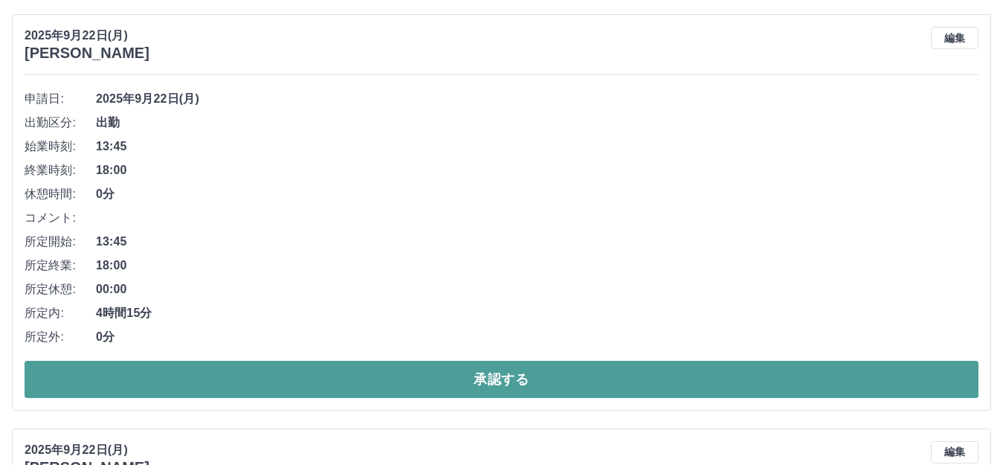
click at [495, 375] on button "承認する" at bounding box center [502, 379] width 954 height 37
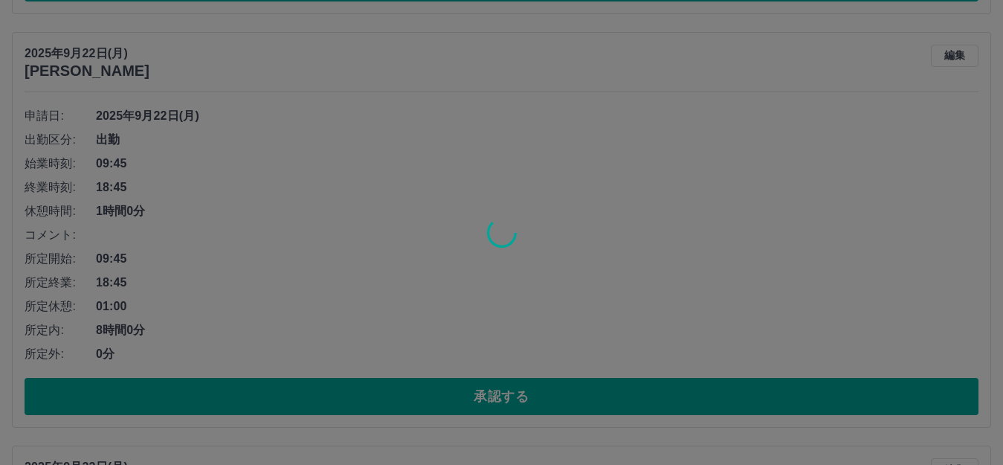
scroll to position [971, 0]
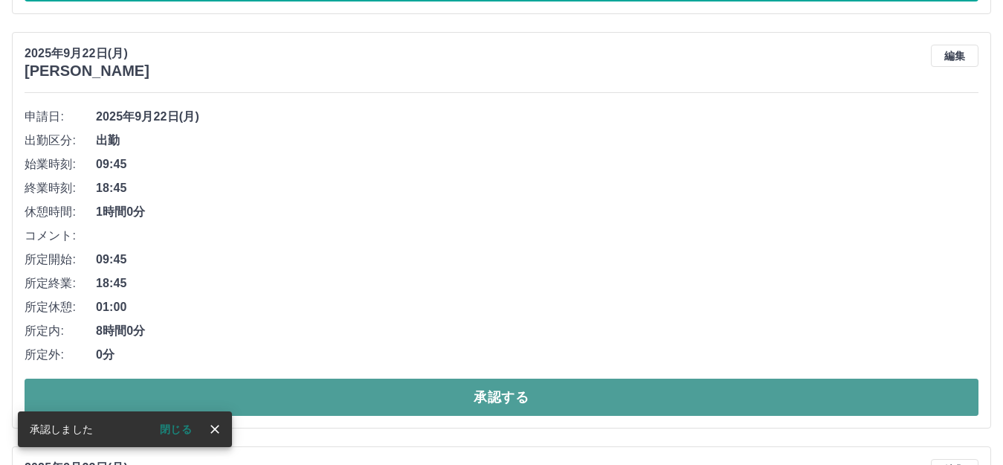
click at [479, 384] on button "承認する" at bounding box center [502, 397] width 954 height 37
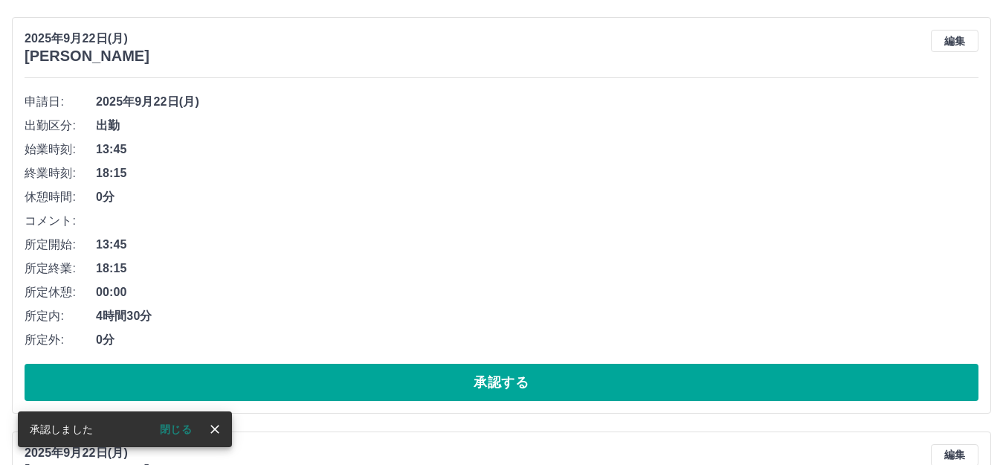
scroll to position [1003, 0]
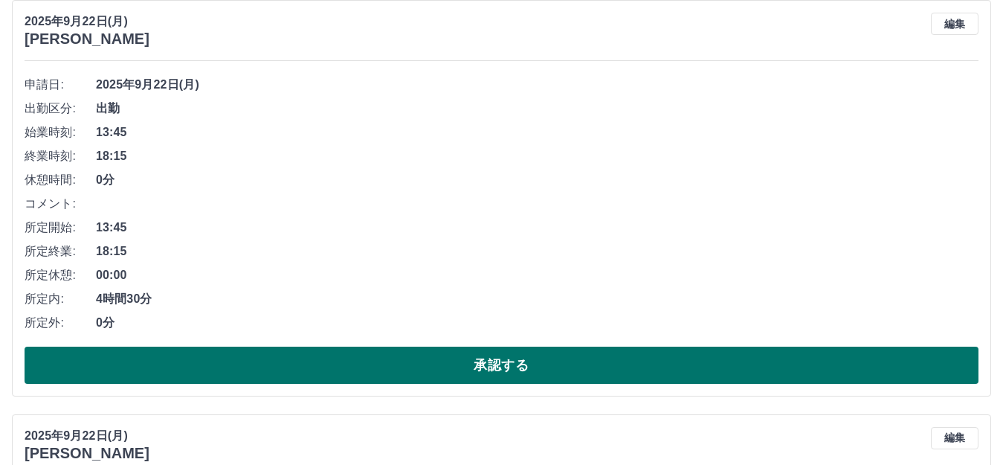
click at [475, 369] on button "承認する" at bounding box center [502, 365] width 954 height 37
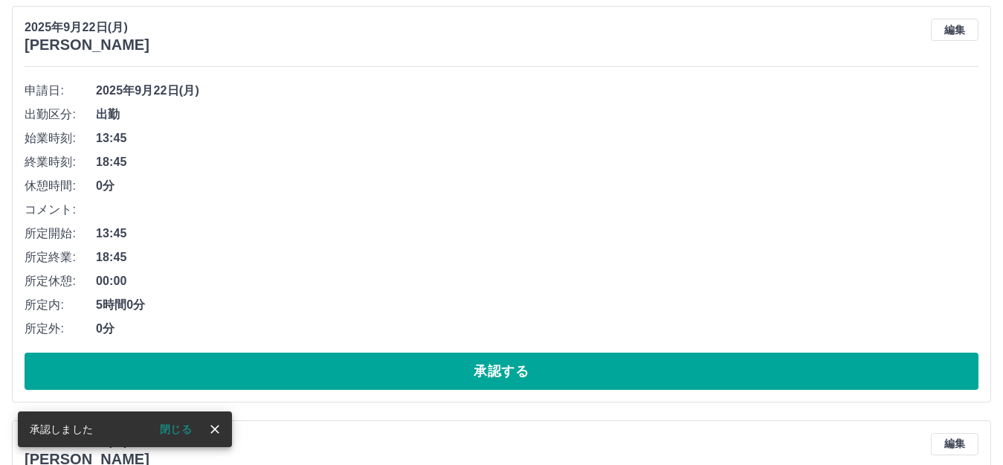
scroll to position [1035, 0]
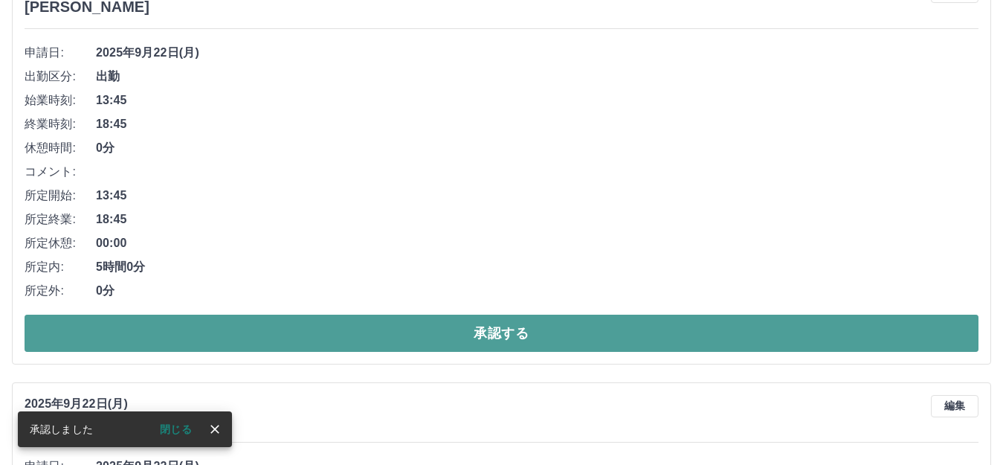
click at [516, 339] on button "承認する" at bounding box center [502, 333] width 954 height 37
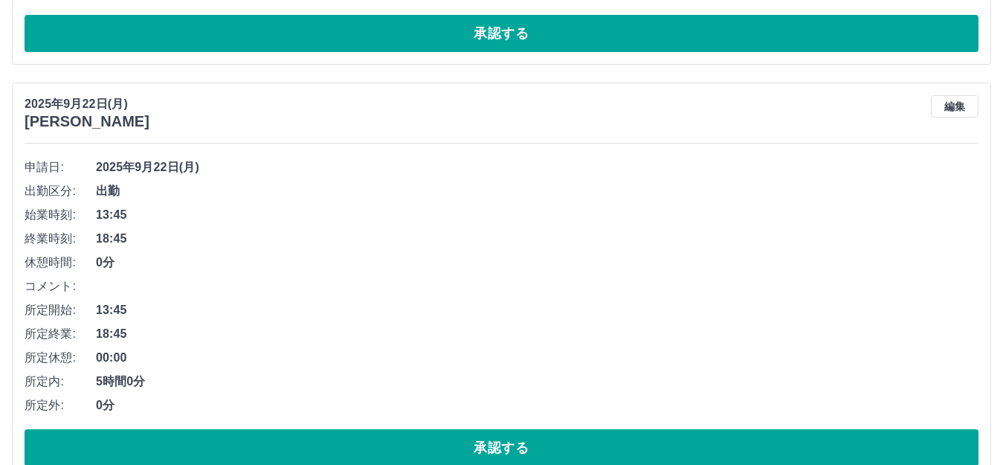
scroll to position [918, 0]
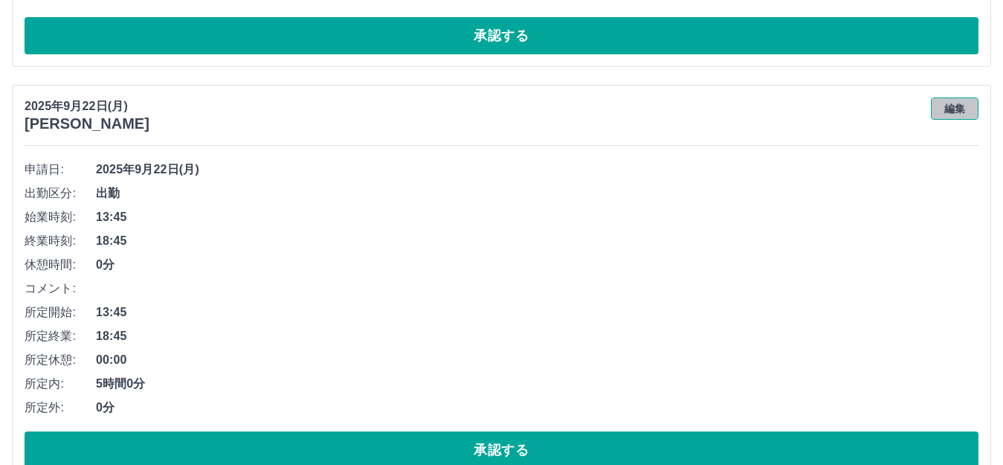
click at [962, 110] on button "編集" at bounding box center [955, 108] width 48 height 22
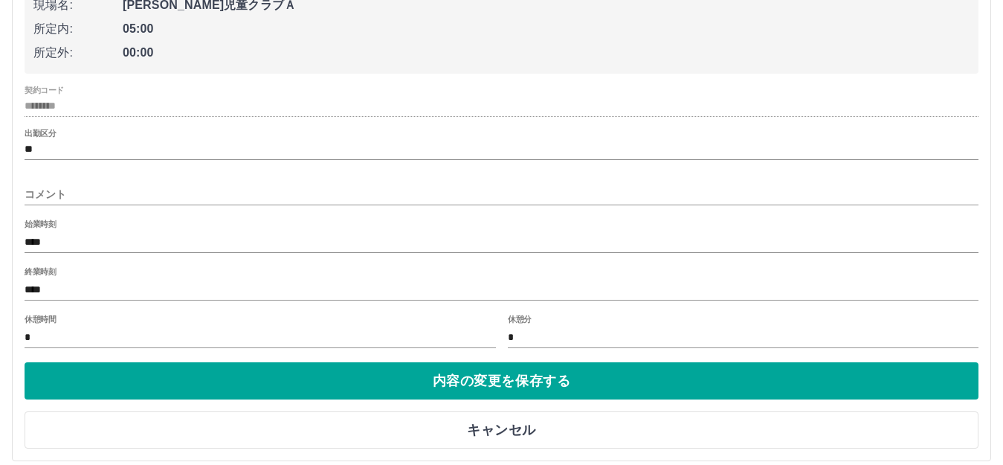
scroll to position [1166, 0]
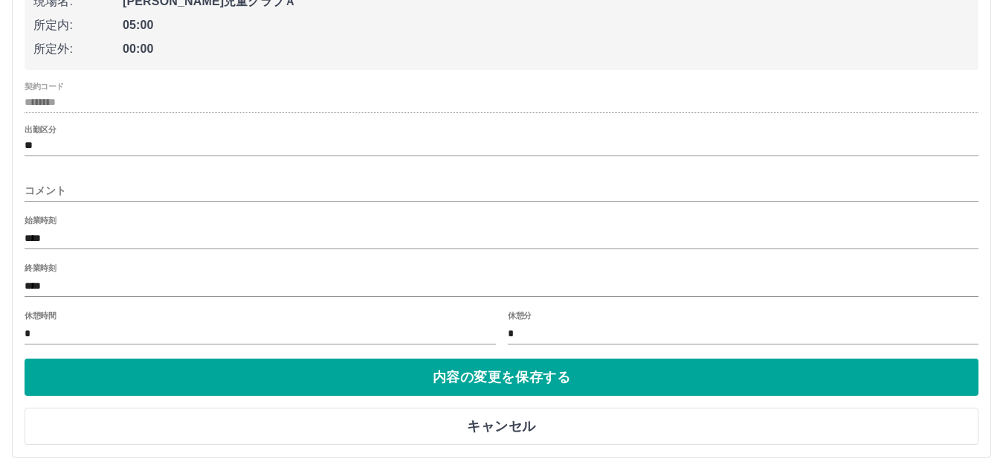
click at [48, 288] on input "****" at bounding box center [502, 286] width 954 height 22
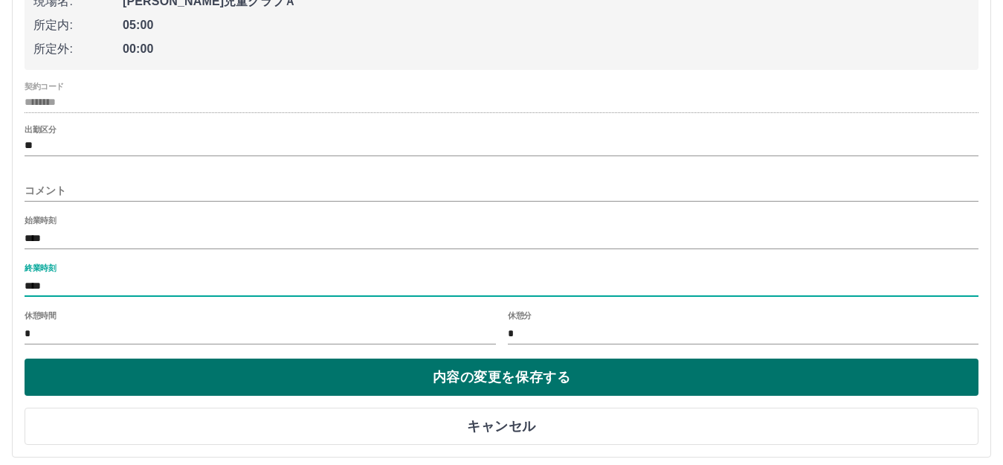
type input "****"
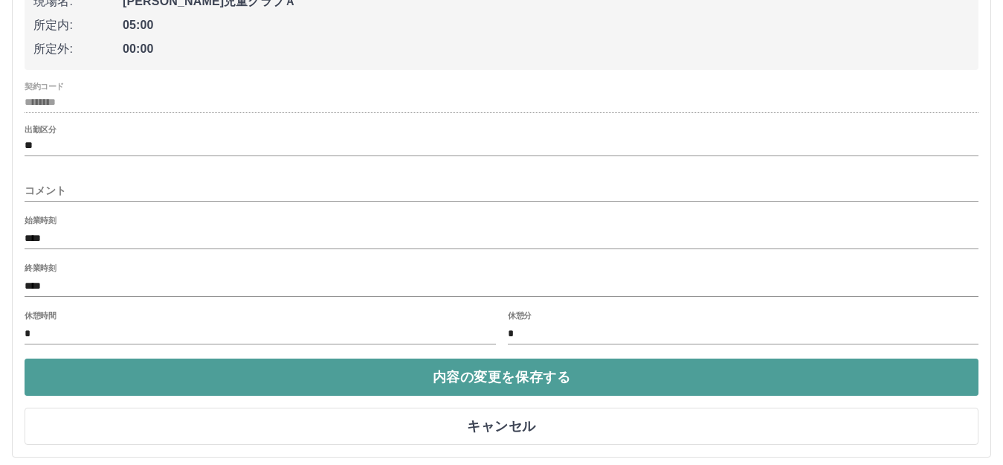
click at [513, 376] on button "内容の変更を保存する" at bounding box center [502, 377] width 954 height 37
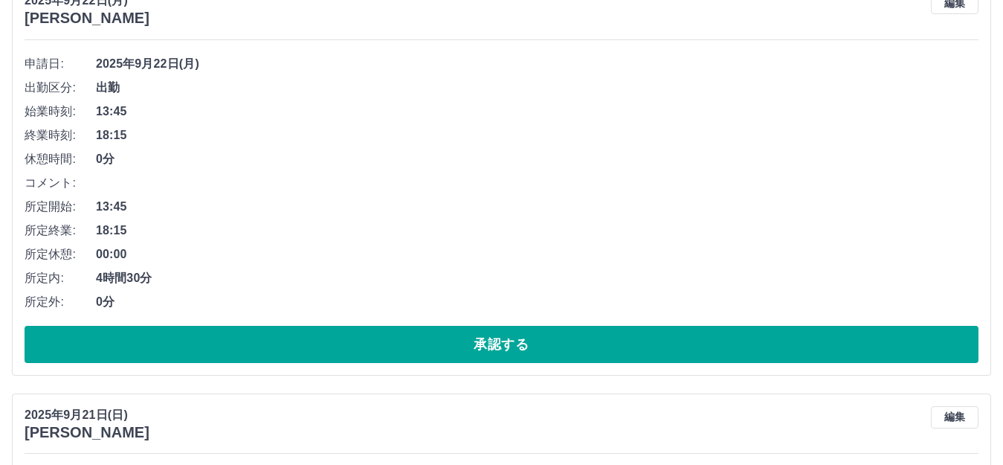
scroll to position [1017, 0]
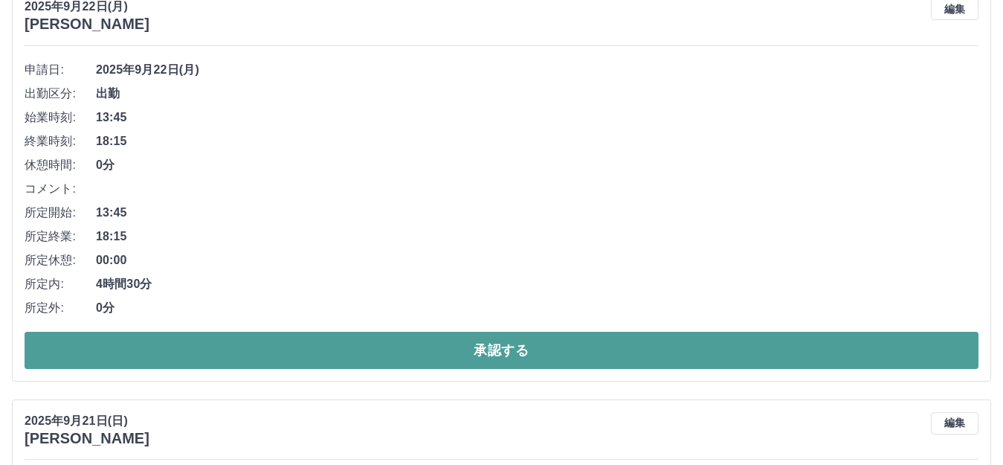
click at [498, 350] on button "承認する" at bounding box center [502, 350] width 954 height 37
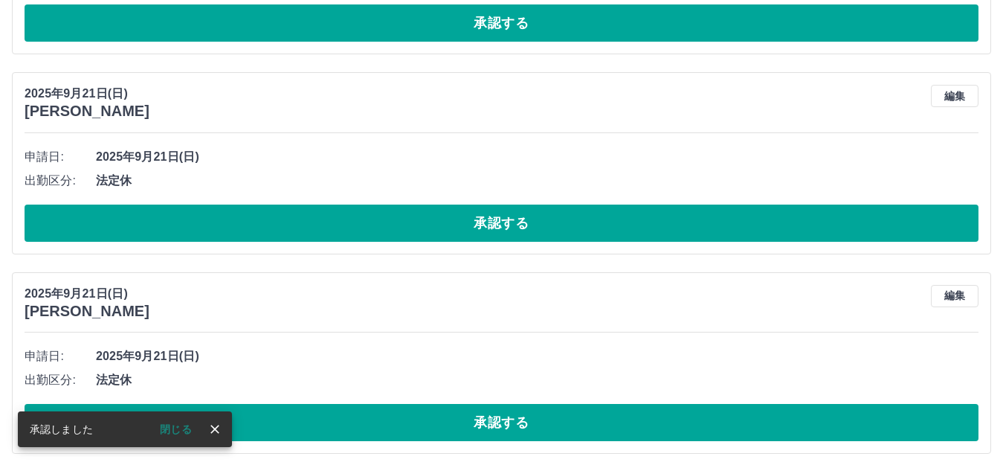
scroll to position [950, 0]
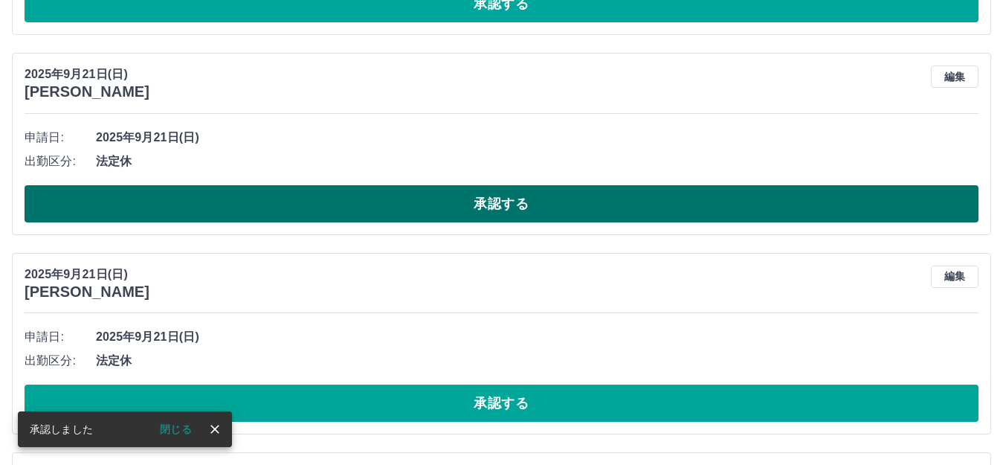
click at [534, 205] on button "承認する" at bounding box center [502, 203] width 954 height 37
click at [525, 204] on button "承認する" at bounding box center [502, 203] width 954 height 37
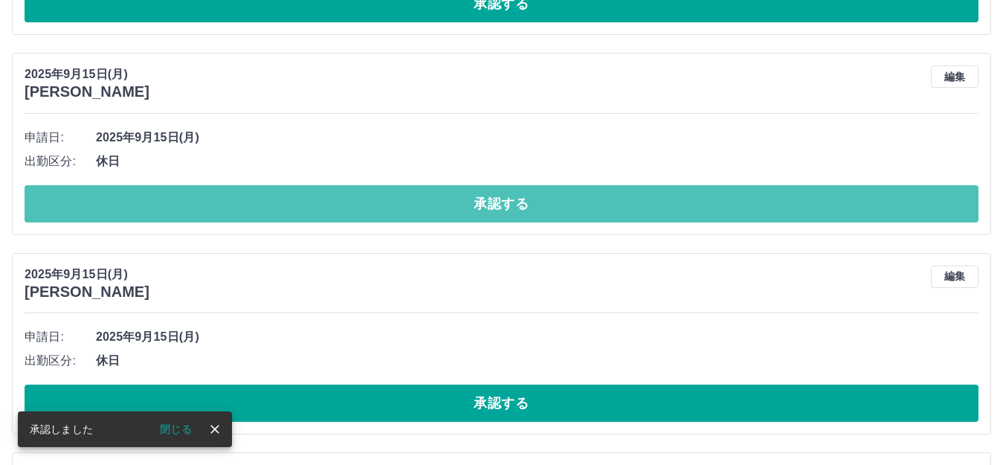
click at [525, 204] on button "承認する" at bounding box center [502, 203] width 954 height 37
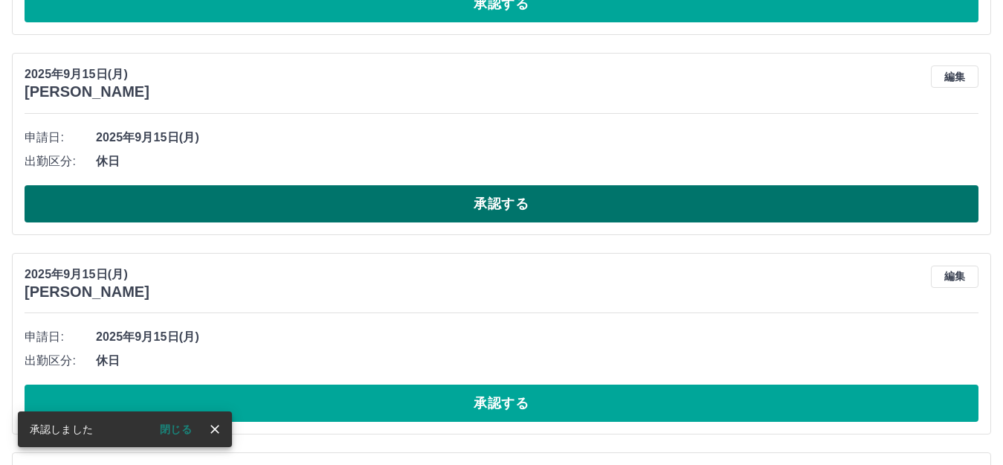
click at [477, 202] on button "承認する" at bounding box center [502, 203] width 954 height 37
click at [489, 205] on button "承認する" at bounding box center [502, 203] width 954 height 37
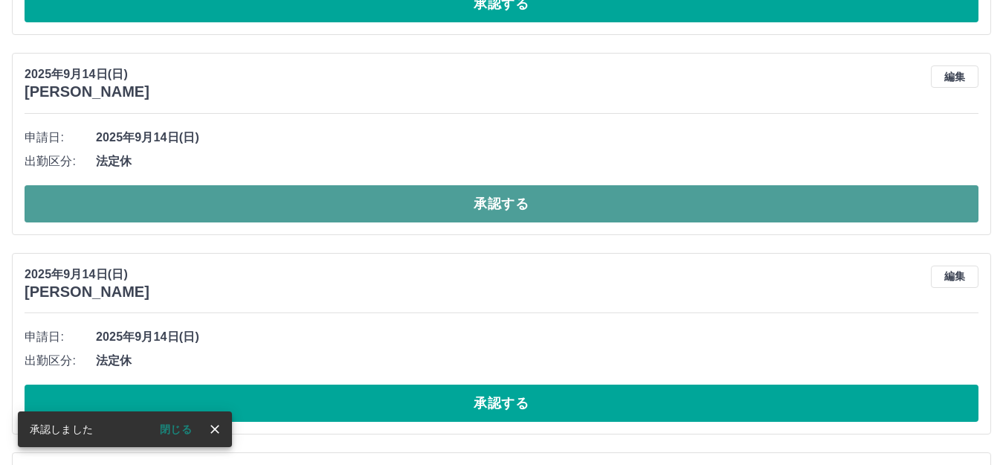
click at [474, 208] on button "承認する" at bounding box center [502, 203] width 954 height 37
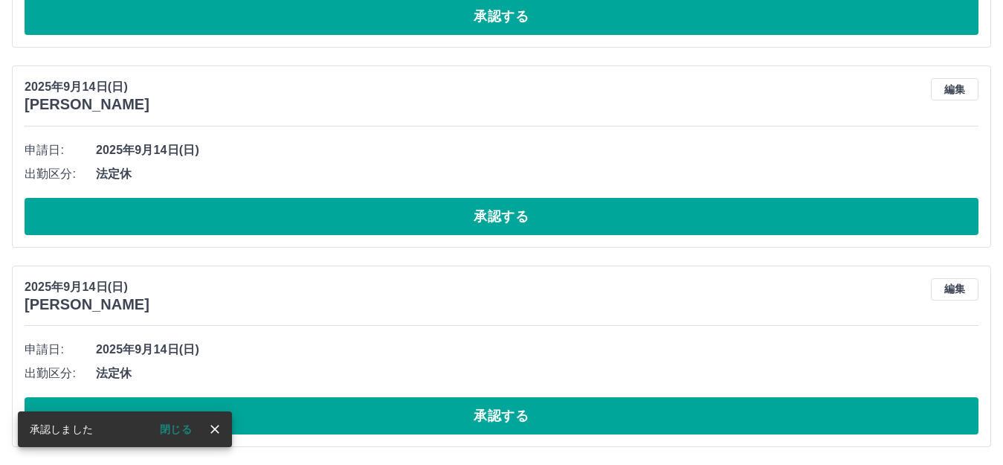
scroll to position [939, 0]
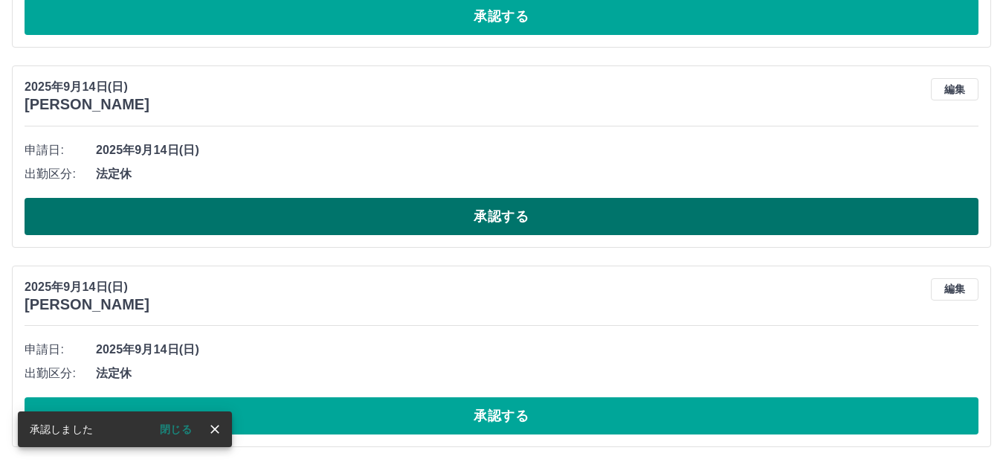
click at [470, 213] on button "承認する" at bounding box center [502, 216] width 954 height 37
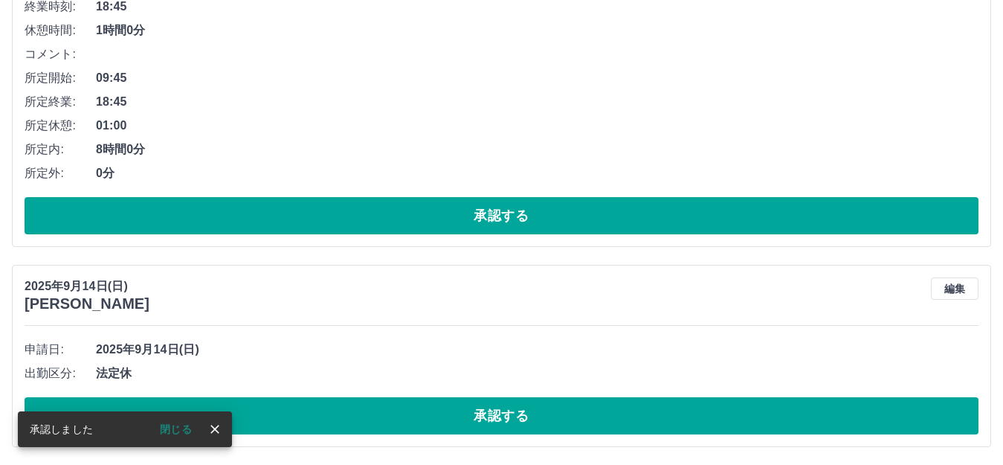
scroll to position [739, 0]
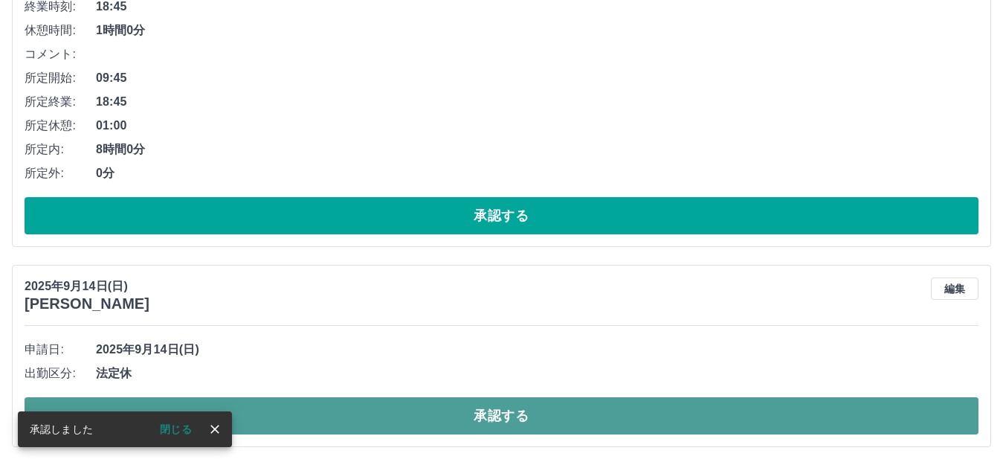
click at [454, 413] on button "承認する" at bounding box center [502, 415] width 954 height 37
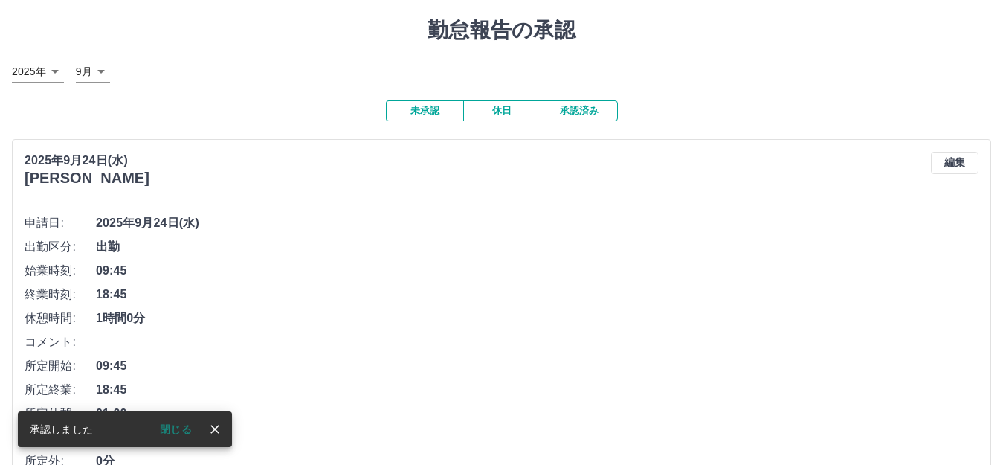
scroll to position [0, 0]
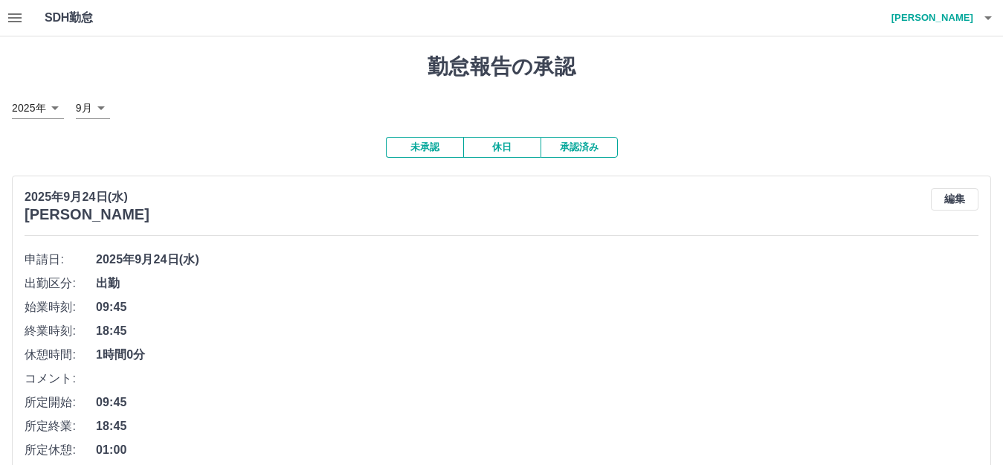
click at [551, 151] on button "承認済み" at bounding box center [579, 147] width 77 height 21
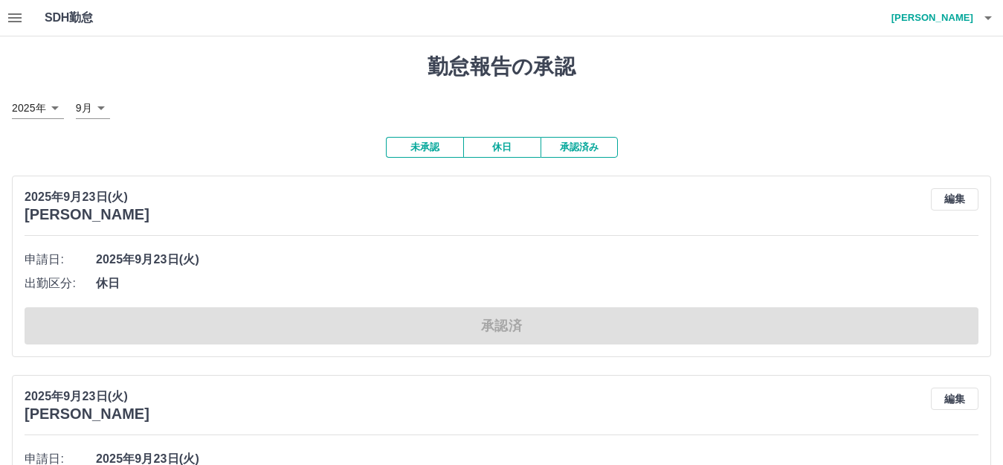
drag, startPoint x: 602, startPoint y: 149, endPoint x: 597, endPoint y: 180, distance: 30.8
click at [605, 152] on button "承認済み" at bounding box center [579, 147] width 77 height 21
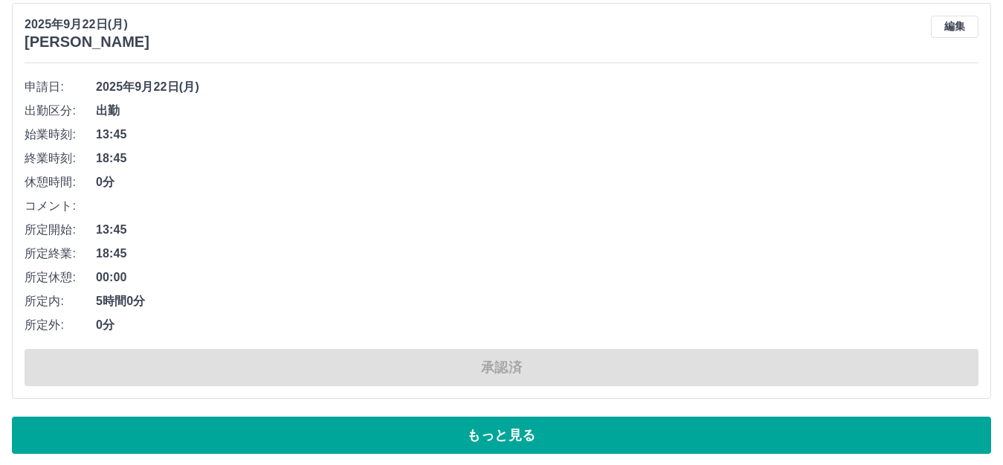
scroll to position [7327, 0]
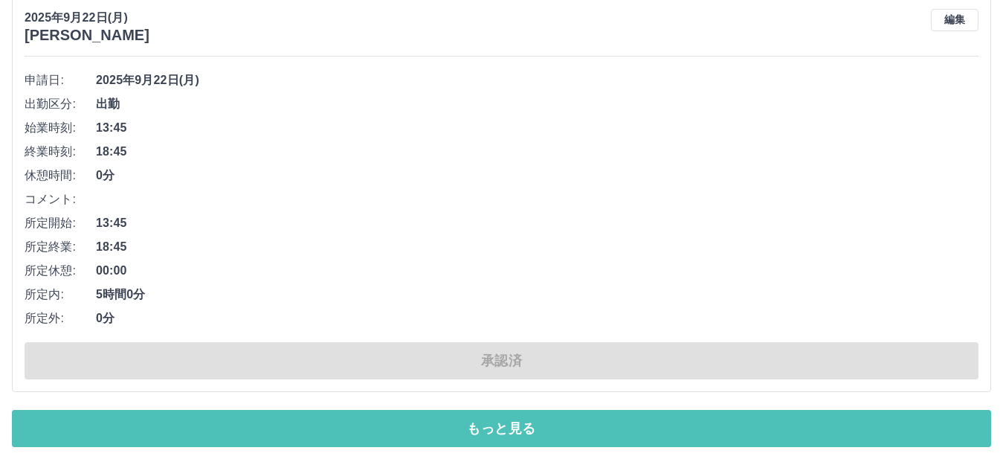
drag, startPoint x: 524, startPoint y: 412, endPoint x: 521, endPoint y: 390, distance: 21.7
click at [487, 413] on button "もっと見る" at bounding box center [502, 428] width 980 height 37
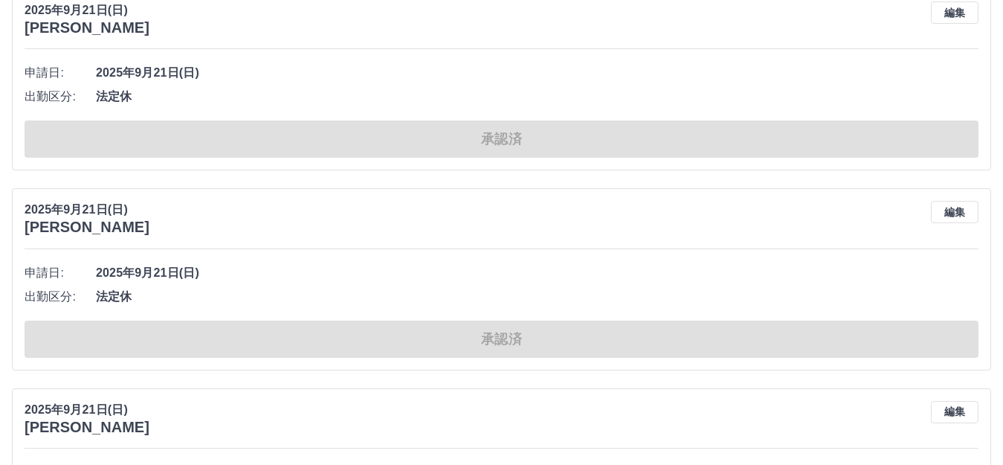
scroll to position [9459, 0]
